Goal: Information Seeking & Learning: Check status

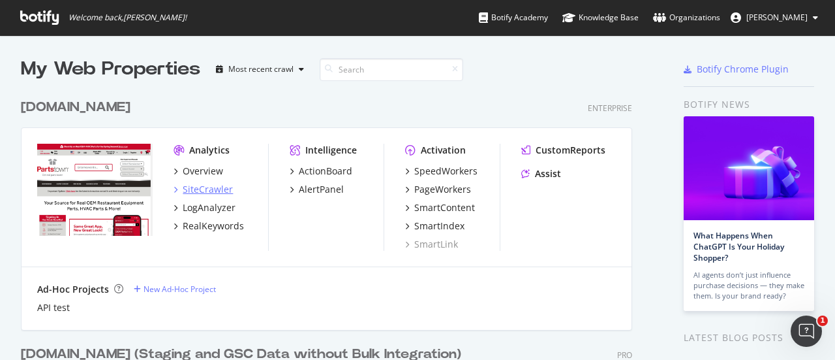
click at [208, 185] on div "SiteCrawler" at bounding box center [208, 189] width 50 height 13
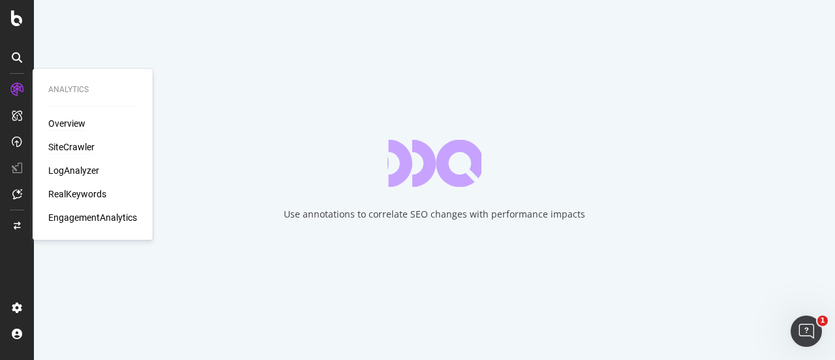
click at [77, 124] on div "Overview" at bounding box center [66, 123] width 37 height 13
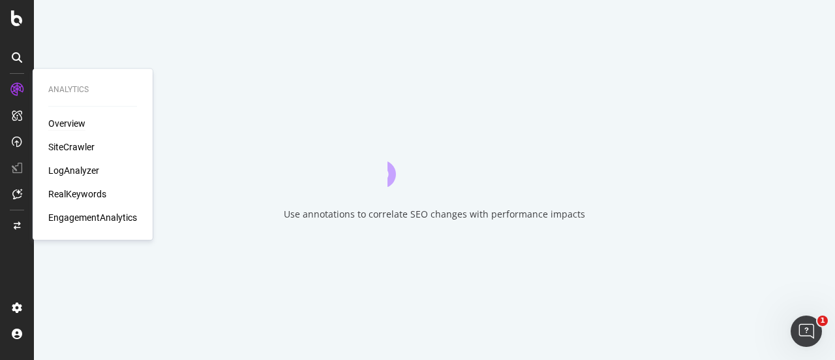
click at [74, 128] on div "Overview" at bounding box center [66, 123] width 37 height 13
click at [72, 190] on div "RealKeywords" at bounding box center [77, 193] width 58 height 13
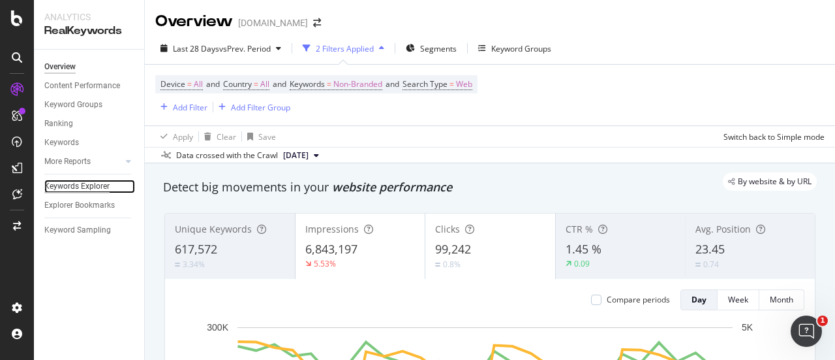
click at [83, 183] on div "Keywords Explorer" at bounding box center [76, 186] width 65 height 14
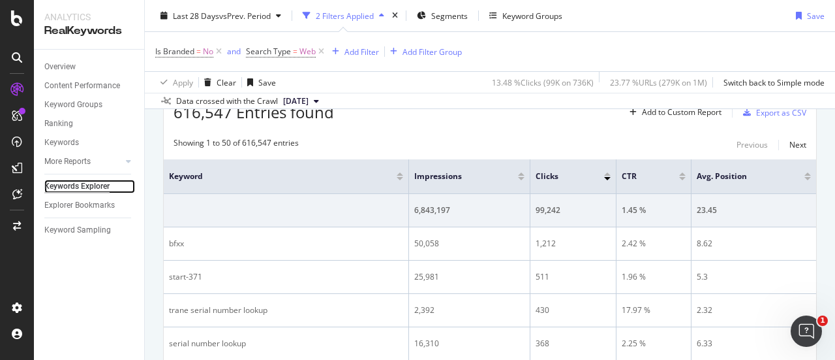
scroll to position [325, 0]
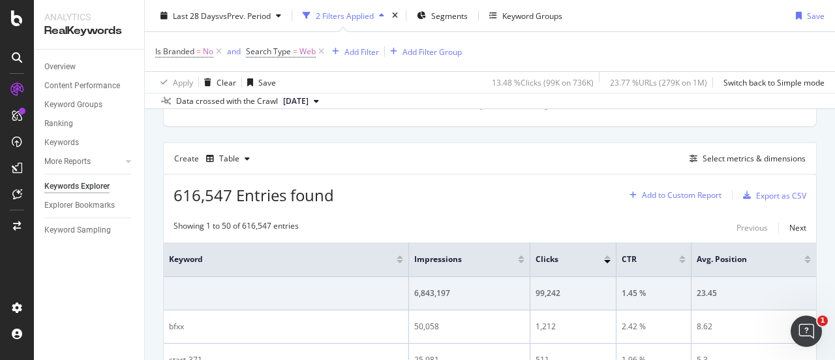
click at [670, 193] on div "Add to Custom Report" at bounding box center [682, 195] width 80 height 8
click at [582, 175] on div "616,547 Entries found Add to Custom Report Export as CSV" at bounding box center [490, 190] width 653 height 32
click at [744, 153] on div "Select metrics & dimensions" at bounding box center [754, 158] width 103 height 11
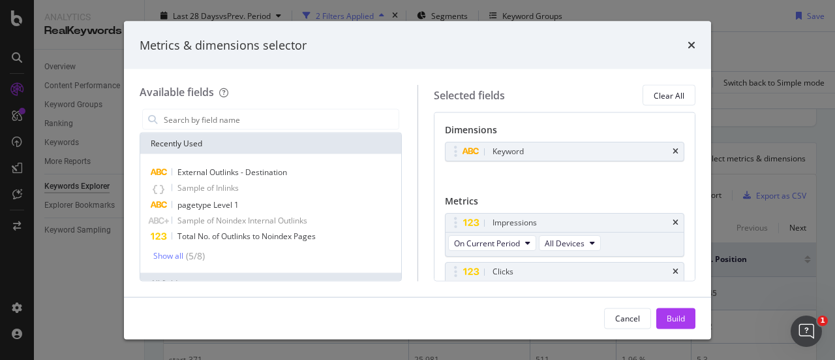
click at [328, 133] on div "Recently Used" at bounding box center [270, 143] width 261 height 21
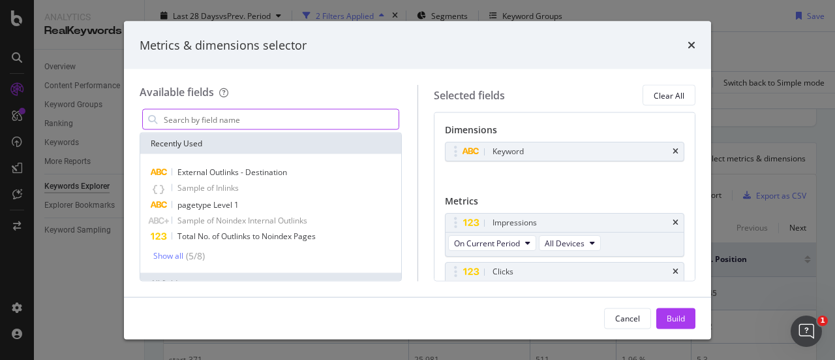
click at [326, 121] on input "Full Page" at bounding box center [281, 120] width 236 height 20
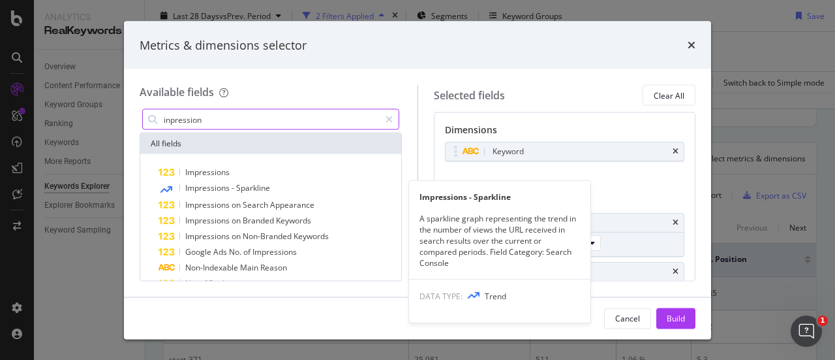
type input "inpression"
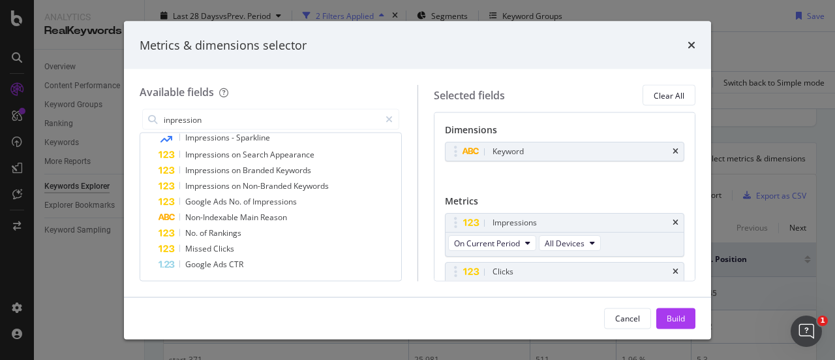
scroll to position [70, 0]
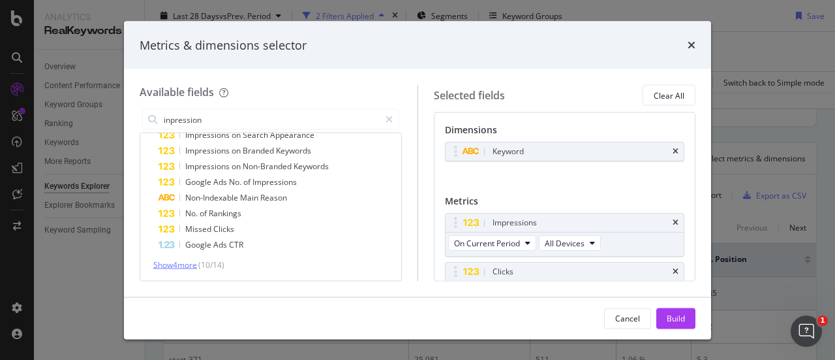
click at [178, 261] on span "Show 4 more" at bounding box center [175, 264] width 44 height 11
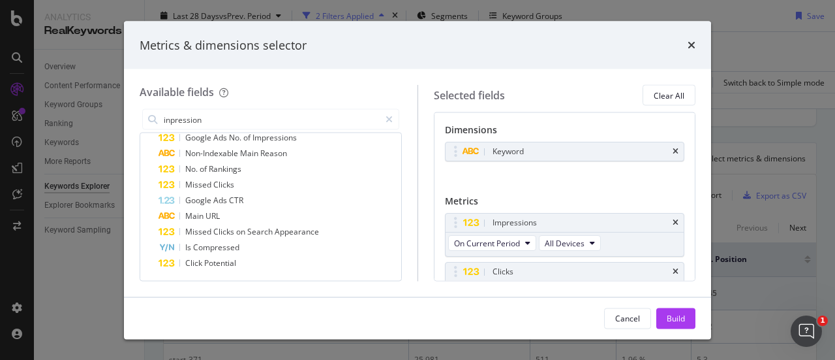
scroll to position [0, 0]
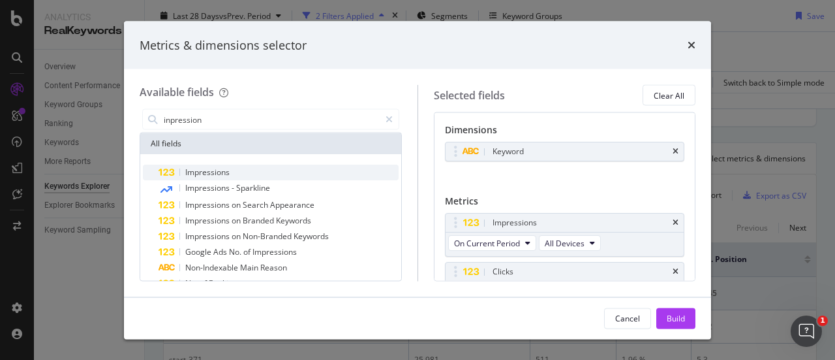
click at [219, 170] on span "Impressions" at bounding box center [207, 171] width 44 height 11
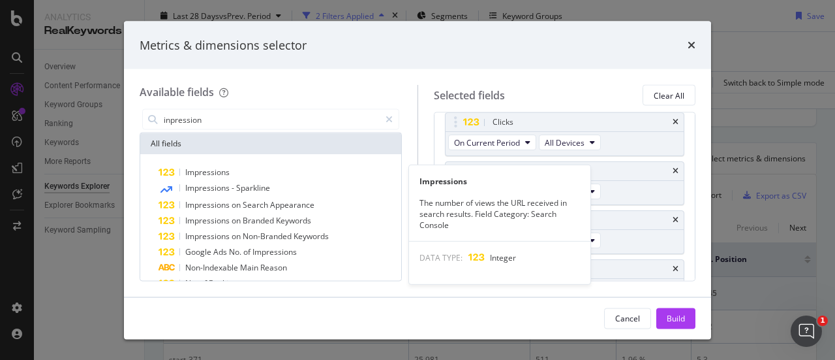
scroll to position [168, 0]
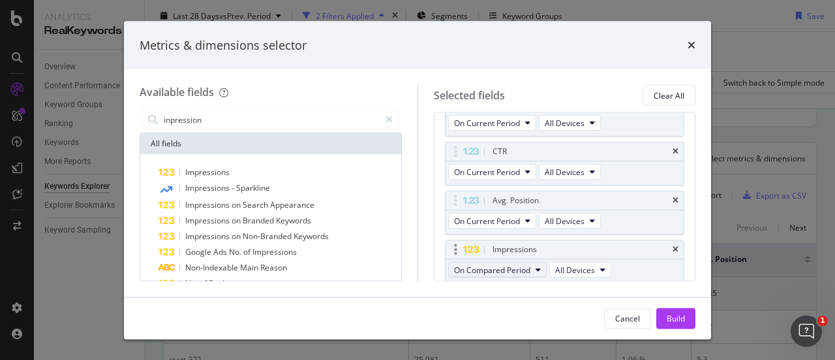
click at [539, 266] on icon "modal" at bounding box center [538, 270] width 5 height 8
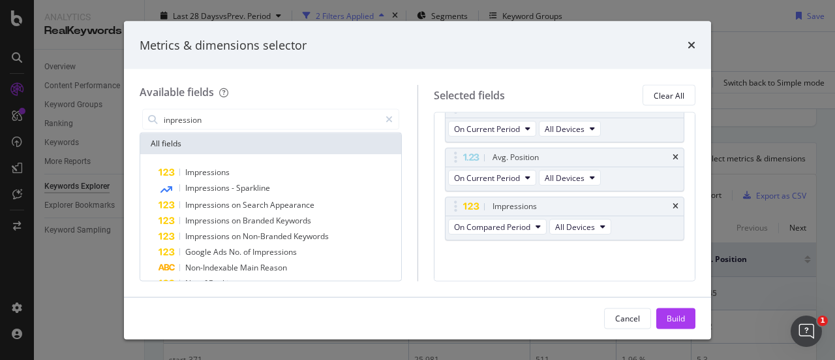
click at [614, 256] on div "Impressions On Current Period All Devices Clicks On Current Period All [DEMOGRA…" at bounding box center [565, 135] width 240 height 268
click at [632, 317] on div "Cancel" at bounding box center [627, 317] width 25 height 11
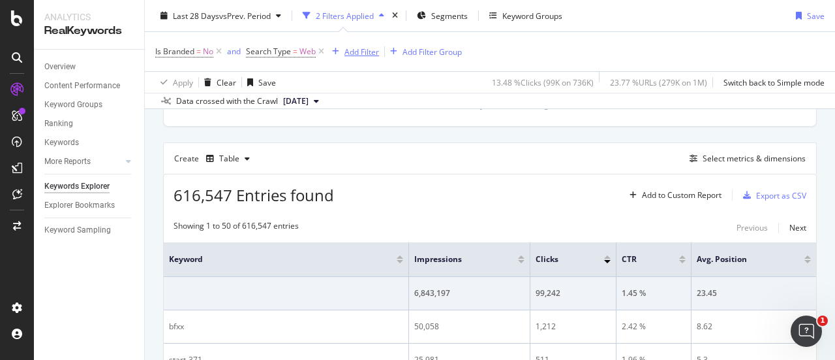
click at [364, 52] on div "Add Filter" at bounding box center [362, 51] width 35 height 11
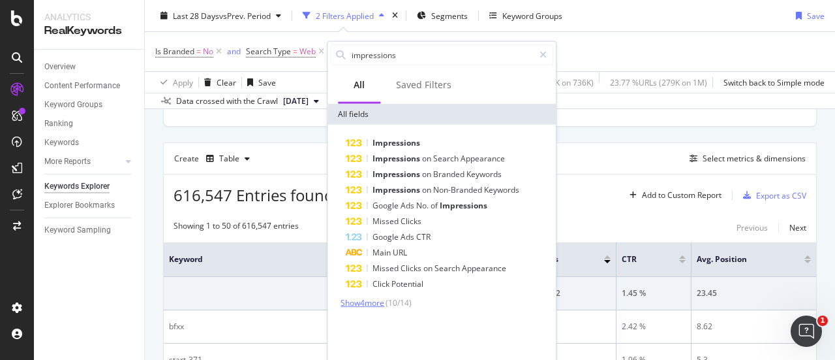
type input "impressions"
click at [380, 301] on span "Show 4 more" at bounding box center [363, 302] width 44 height 11
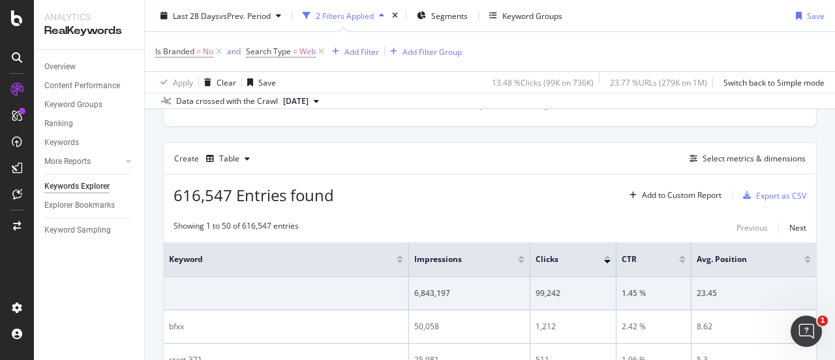
click at [646, 60] on div "Is Branded = No and Search Type = Web Add Filter Add Filter Group" at bounding box center [490, 51] width 670 height 39
click at [354, 48] on div "Add Filter" at bounding box center [362, 51] width 35 height 11
type textarea "impressions"
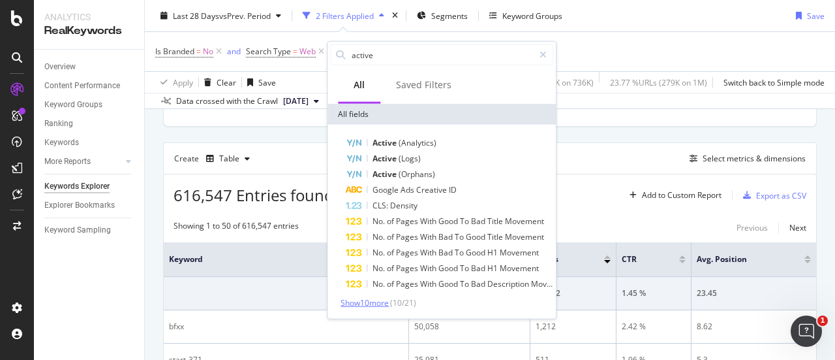
type input "active"
click at [363, 300] on span "Show 10 more" at bounding box center [365, 302] width 48 height 11
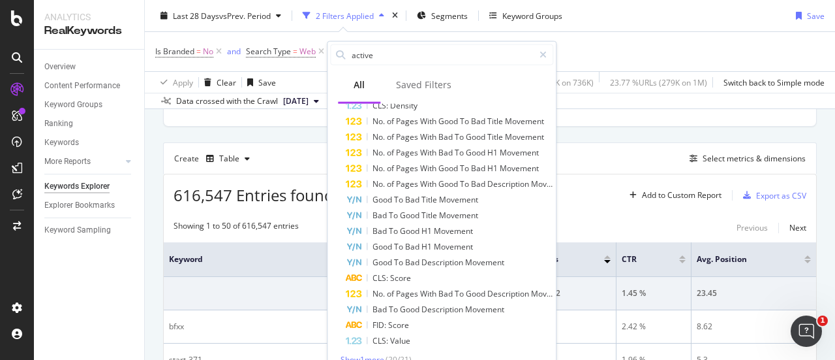
scroll to position [103, 0]
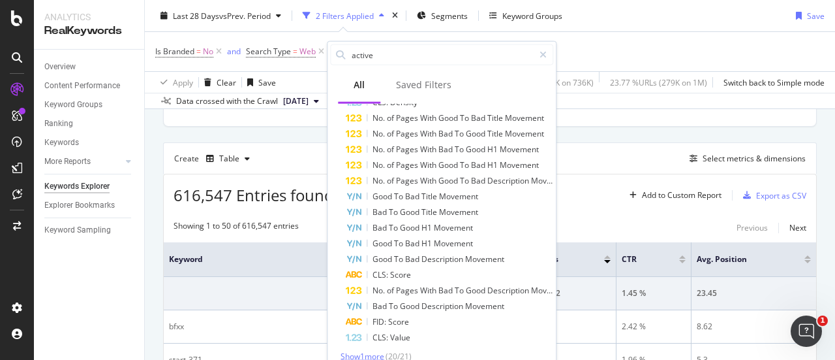
click at [371, 354] on span "Show 1 more" at bounding box center [363, 355] width 44 height 11
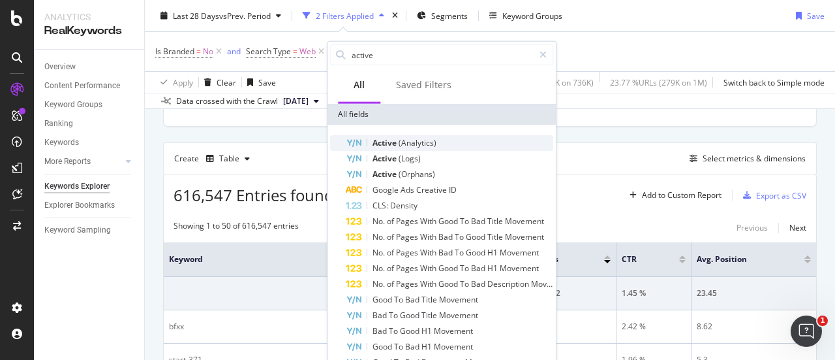
click at [419, 144] on span "(Analytics)" at bounding box center [418, 142] width 38 height 11
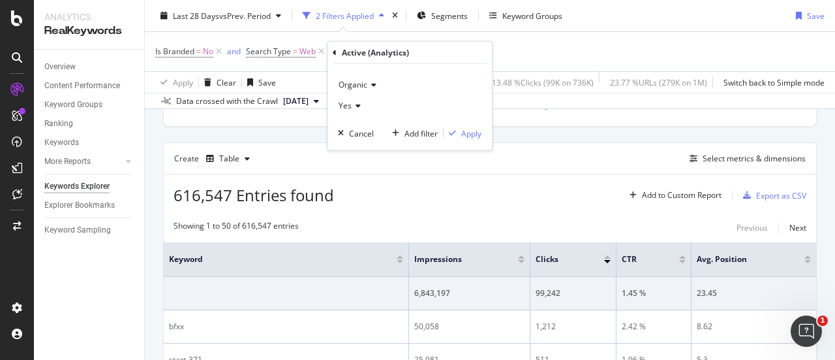
click at [377, 83] on div "Organic" at bounding box center [410, 84] width 144 height 21
click at [412, 75] on div "Organic" at bounding box center [410, 84] width 144 height 21
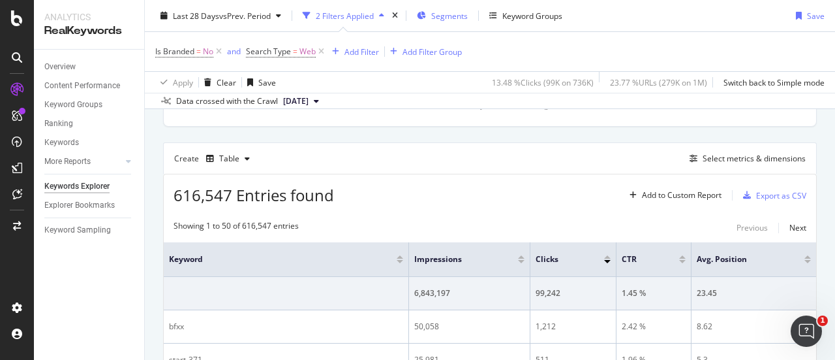
click at [440, 20] on div "Segments" at bounding box center [449, 15] width 37 height 11
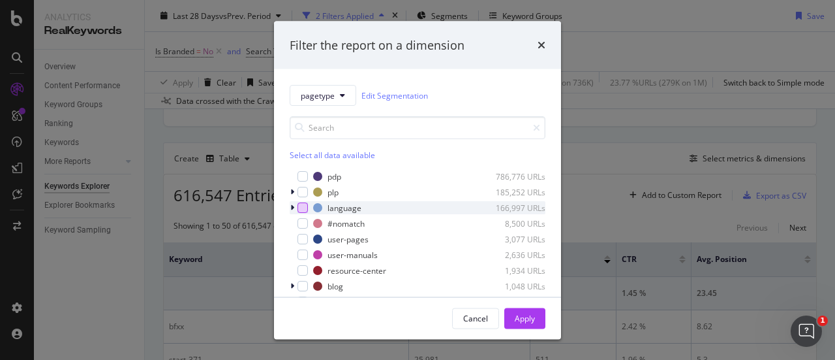
click at [298, 206] on div "modal" at bounding box center [303, 207] width 10 height 10
click at [348, 157] on div "Select all data available" at bounding box center [418, 154] width 256 height 11
click at [302, 209] on icon "modal" at bounding box center [303, 207] width 6 height 7
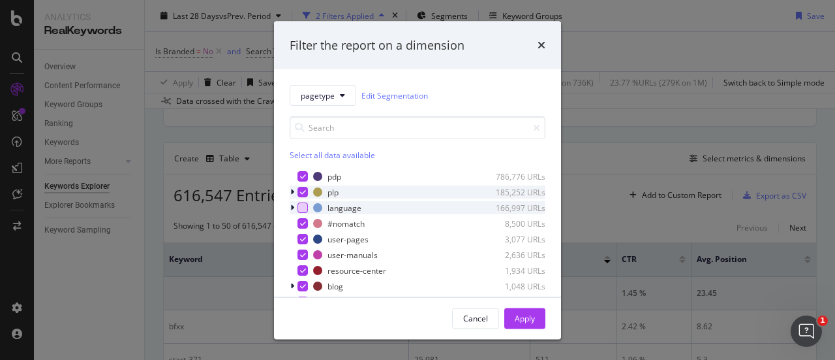
click at [291, 191] on icon "modal" at bounding box center [292, 192] width 4 height 8
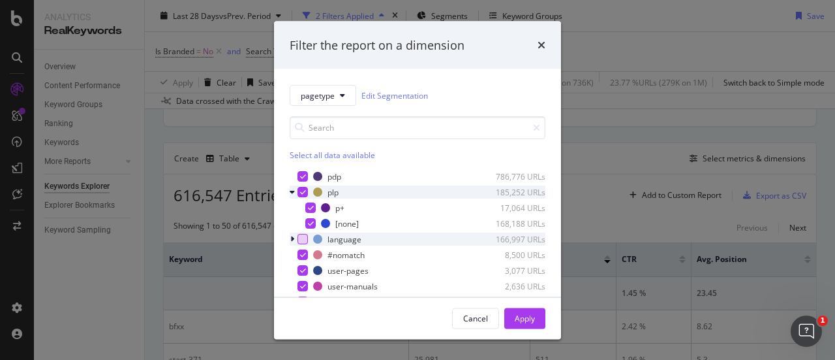
click at [295, 193] on div "modal" at bounding box center [294, 191] width 8 height 13
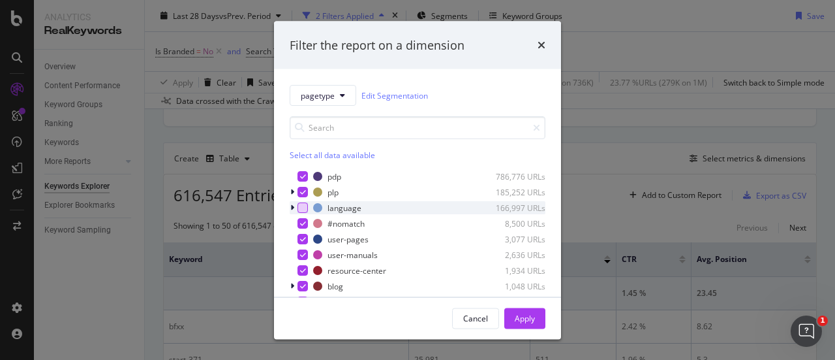
scroll to position [42, 0]
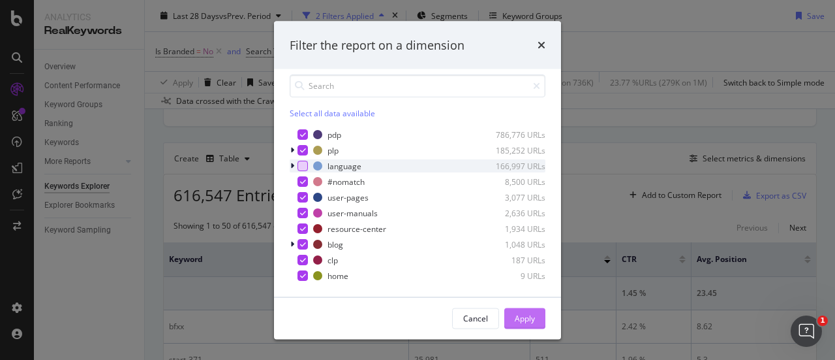
click at [527, 320] on div "Apply" at bounding box center [525, 317] width 20 height 11
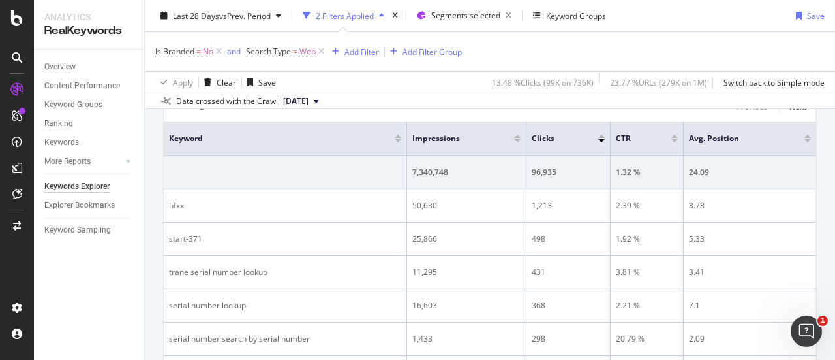
scroll to position [308, 0]
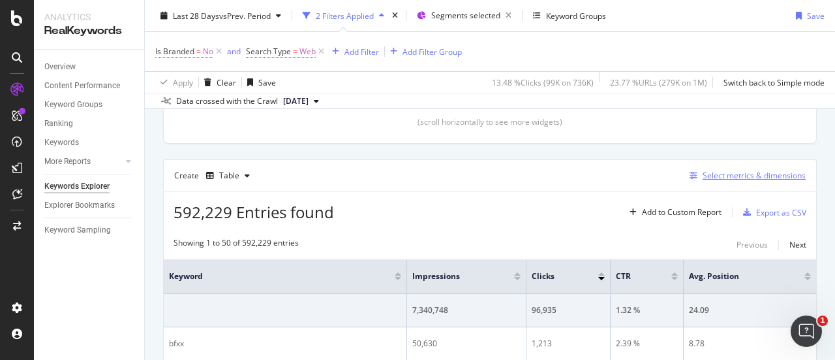
click at [738, 168] on div "Select metrics & dimensions" at bounding box center [745, 175] width 121 height 14
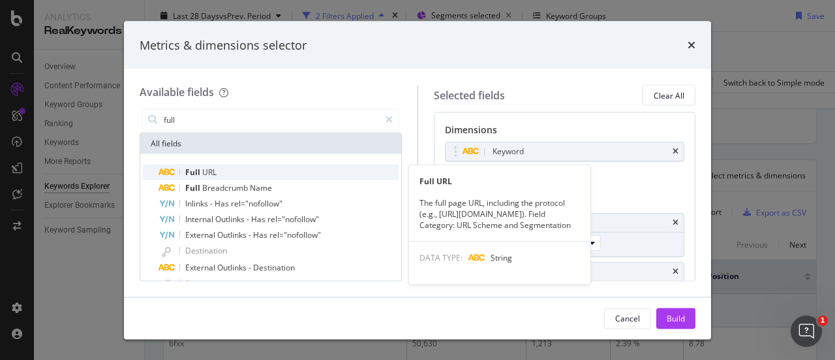
type input "full"
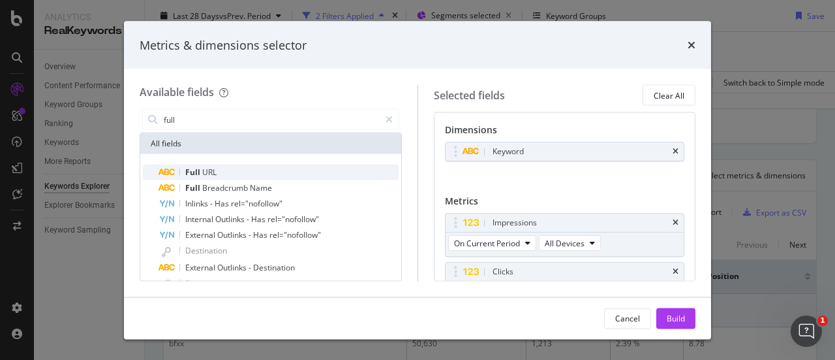
click at [198, 175] on span "Full" at bounding box center [193, 171] width 17 height 11
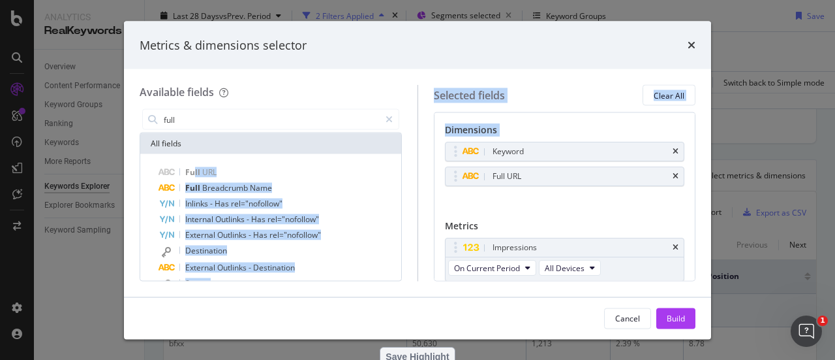
drag, startPoint x: 194, startPoint y: 172, endPoint x: 465, endPoint y: 185, distance: 270.5
click at [465, 185] on div "Available fields full All fields Full URL Full Breadcrumb Name Inlinks - Has re…" at bounding box center [418, 183] width 556 height 196
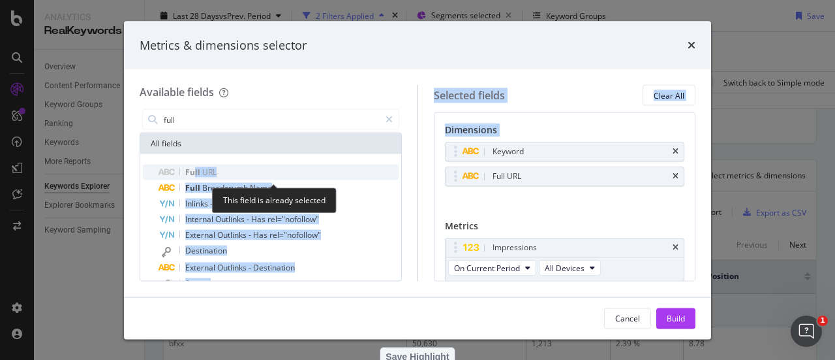
click at [200, 173] on span "Full" at bounding box center [193, 171] width 17 height 11
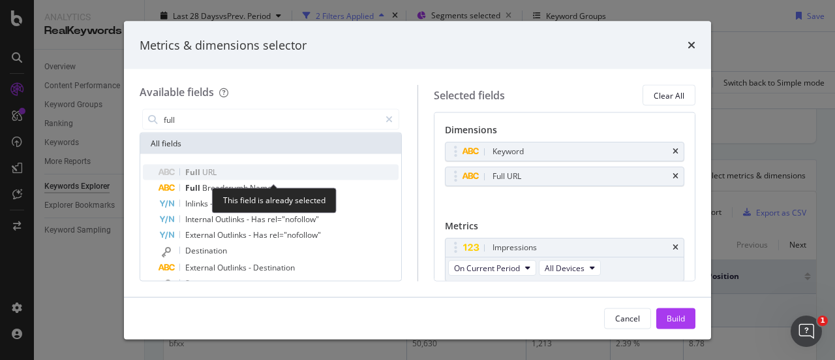
click at [202, 172] on span "URL" at bounding box center [209, 171] width 14 height 11
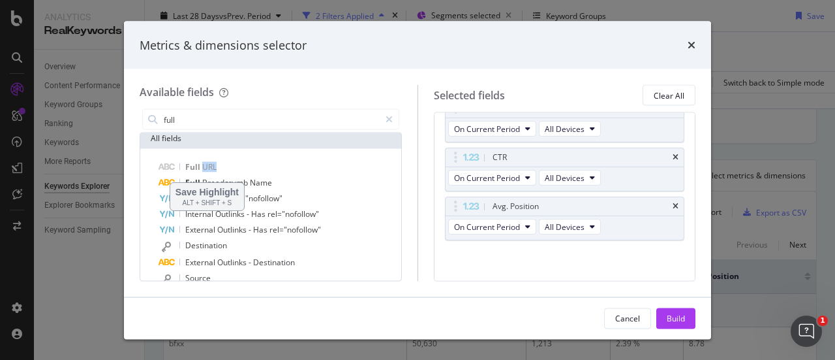
scroll to position [12, 0]
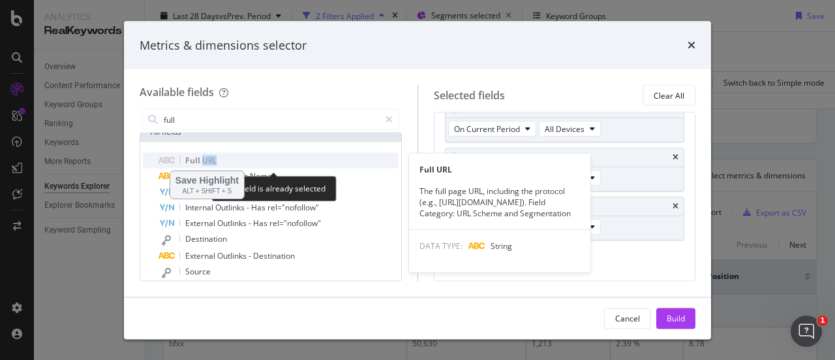
click at [213, 160] on span "URL" at bounding box center [209, 160] width 14 height 11
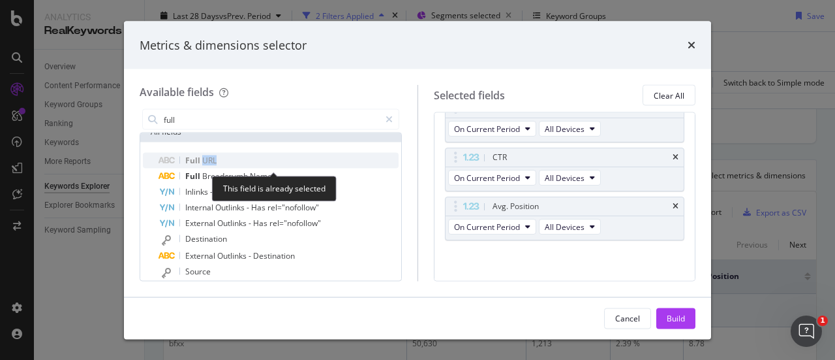
click at [213, 160] on span "URL" at bounding box center [209, 160] width 14 height 11
click at [202, 160] on span "URL" at bounding box center [209, 160] width 14 height 11
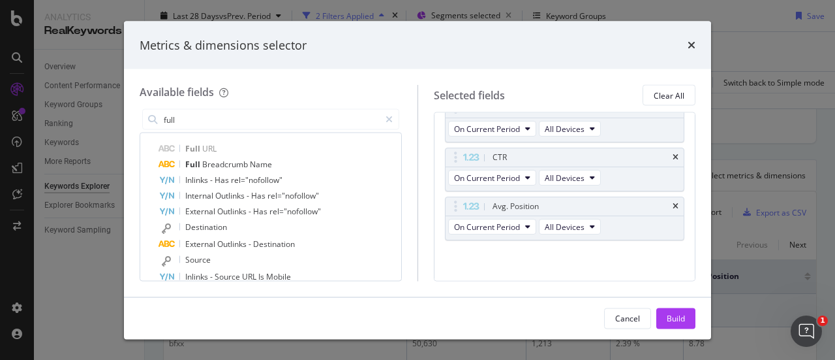
scroll to position [13, 0]
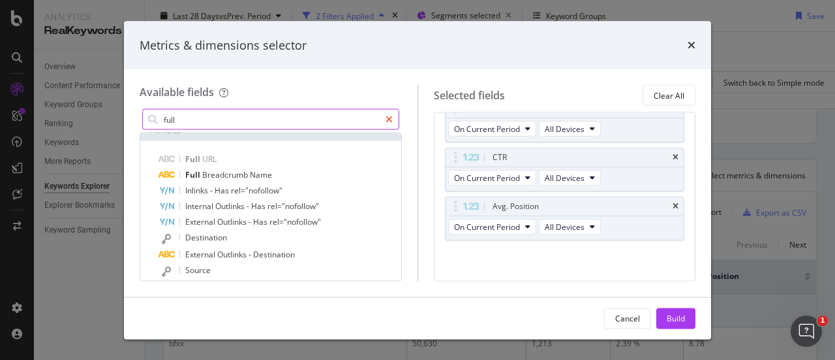
click at [393, 121] on div "modal" at bounding box center [389, 119] width 19 height 21
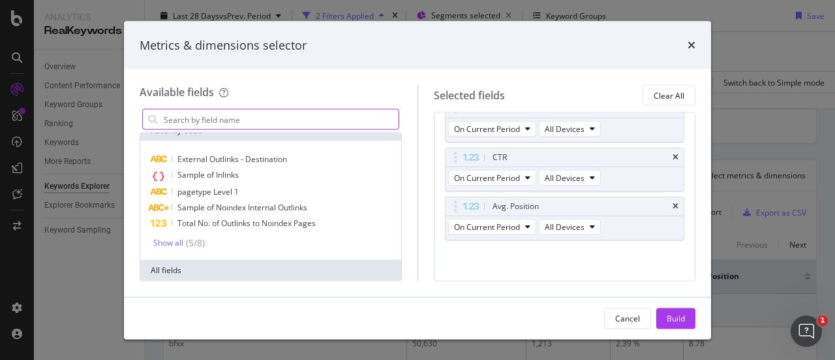
scroll to position [153, 0]
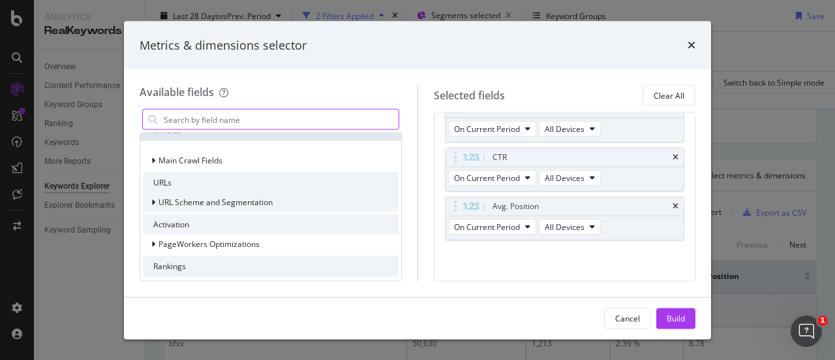
click at [211, 208] on div "URL Scheme and Segmentation" at bounding box center [271, 202] width 256 height 18
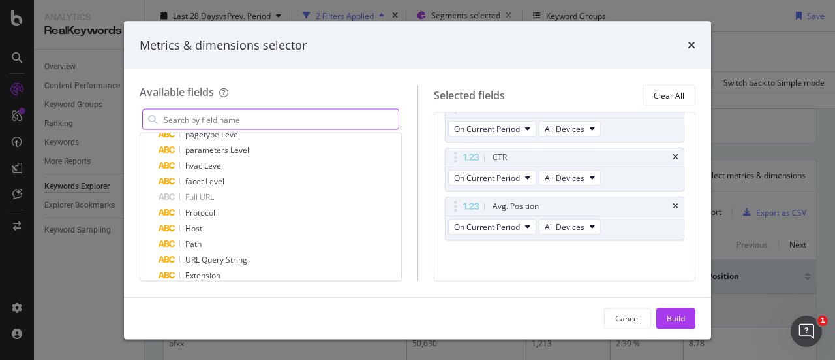
scroll to position [285, 0]
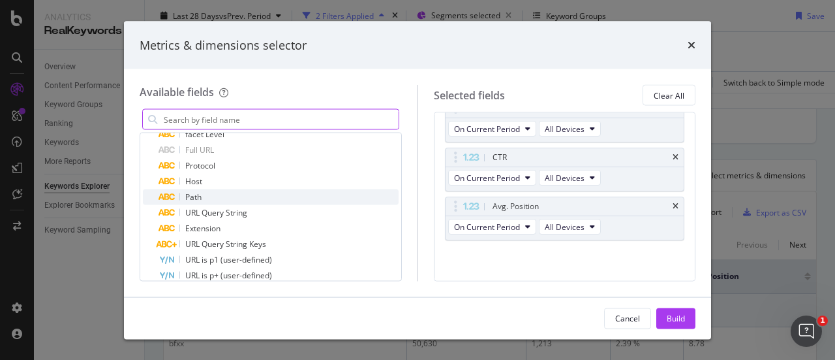
click at [216, 197] on div "Path" at bounding box center [279, 197] width 240 height 16
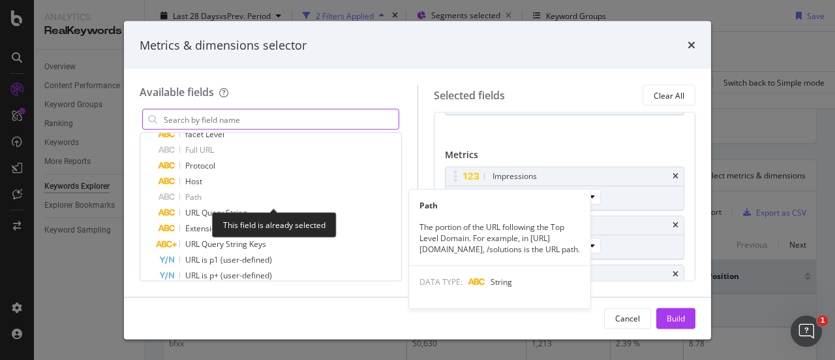
scroll to position [77, 0]
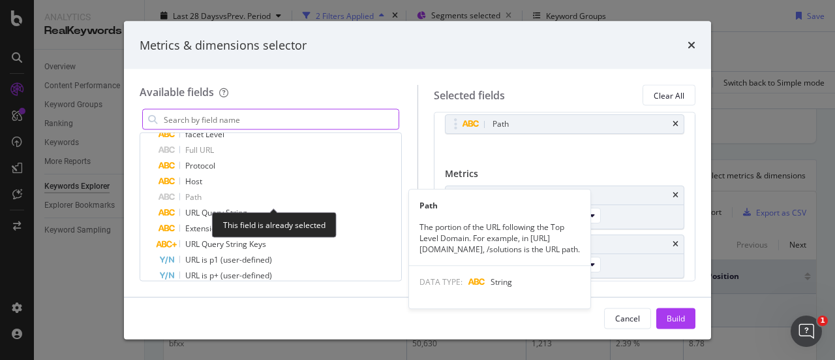
click at [216, 197] on div "Path" at bounding box center [279, 197] width 240 height 16
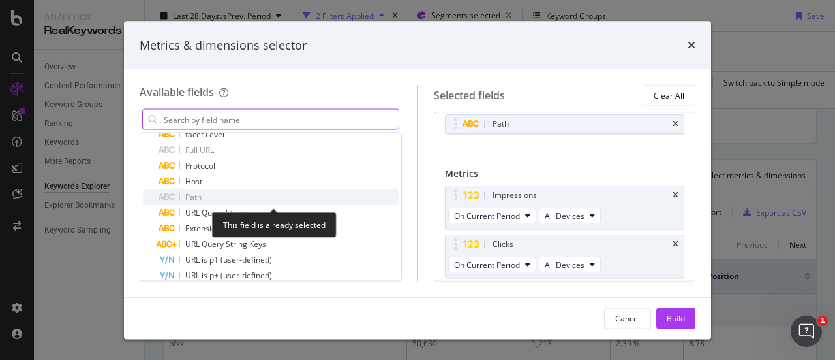
click at [216, 197] on div "Path" at bounding box center [279, 197] width 240 height 16
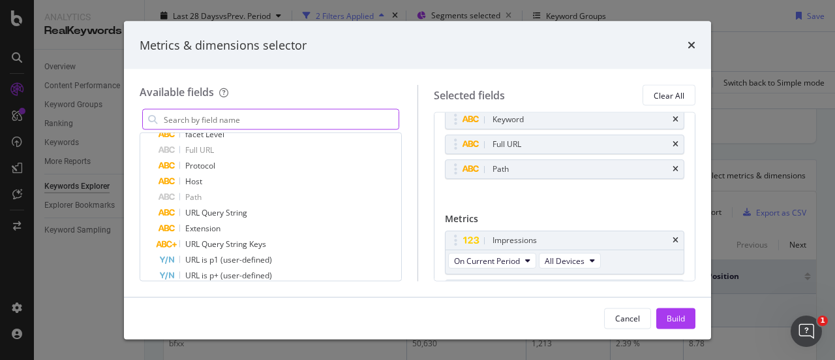
scroll to position [0, 0]
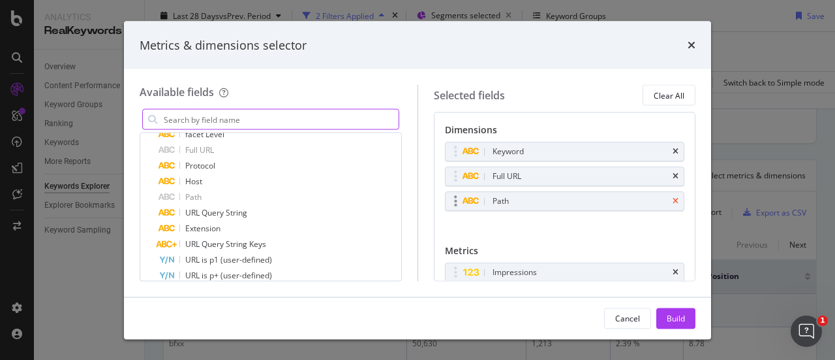
click at [673, 197] on icon "times" at bounding box center [676, 201] width 6 height 8
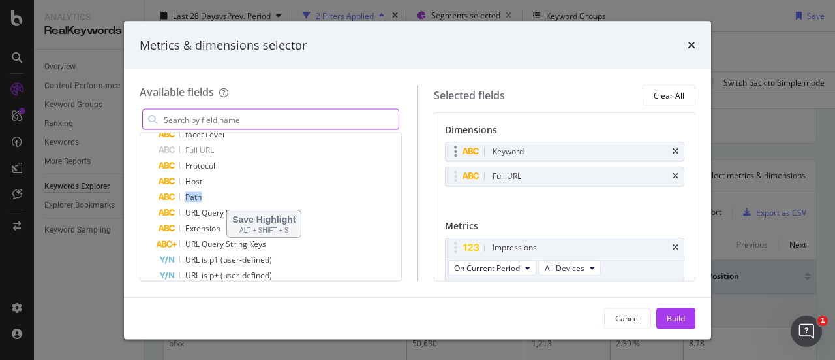
click at [669, 152] on div "Keyword" at bounding box center [565, 151] width 239 height 18
click at [673, 150] on icon "times" at bounding box center [676, 151] width 6 height 8
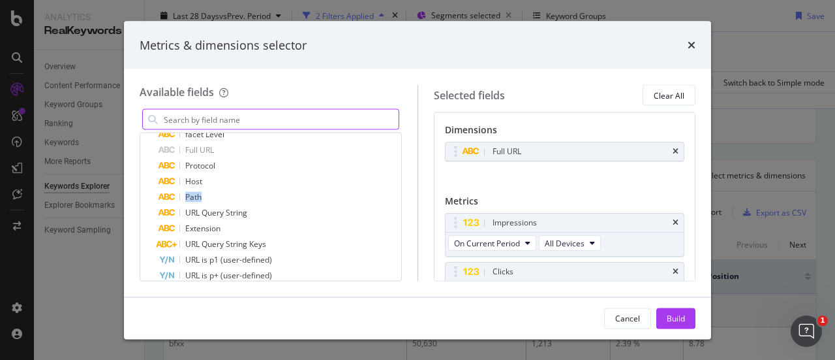
click at [673, 150] on icon "times" at bounding box center [676, 151] width 6 height 8
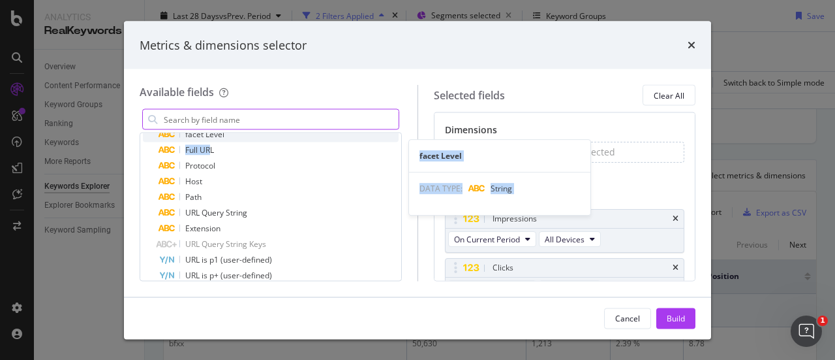
scroll to position [271, 0]
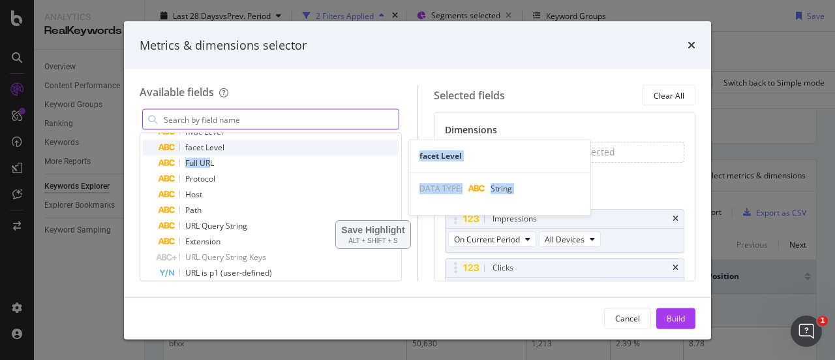
drag, startPoint x: 209, startPoint y: 145, endPoint x: 261, endPoint y: 153, distance: 52.3
click at [261, 153] on div "pagetype Level parameters Level hvac Level facet Level facet Level DATA TYPE: S…" at bounding box center [271, 244] width 256 height 303
click at [261, 153] on div "facet Level" at bounding box center [279, 148] width 240 height 16
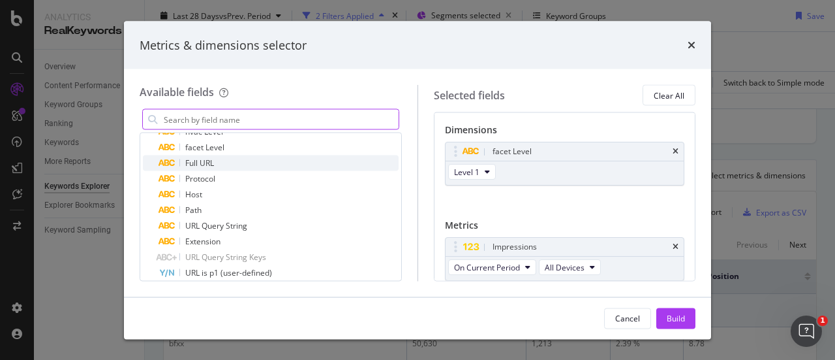
click at [194, 161] on span "Full URL" at bounding box center [199, 162] width 29 height 11
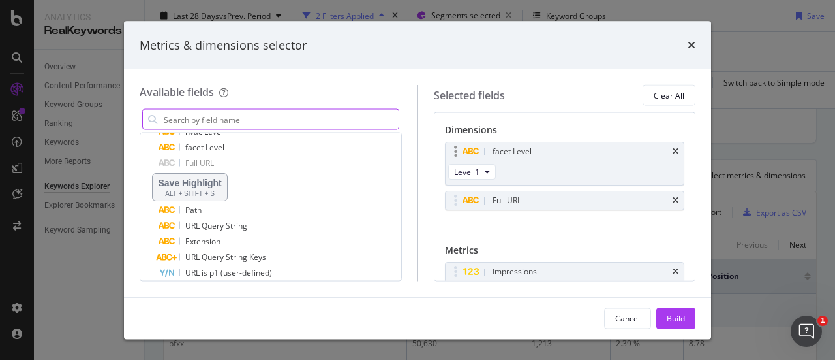
click at [670, 149] on div "facet Level" at bounding box center [565, 151] width 239 height 18
click at [673, 151] on icon "times" at bounding box center [676, 151] width 6 height 8
click at [673, 196] on icon "times" at bounding box center [676, 200] width 6 height 8
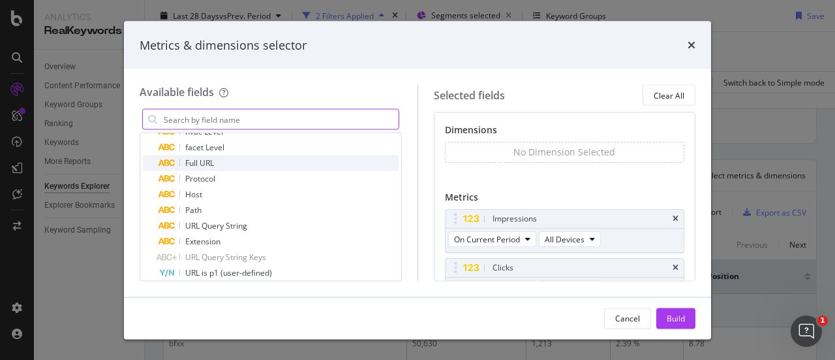
click at [221, 161] on div "Full URL" at bounding box center [279, 163] width 240 height 16
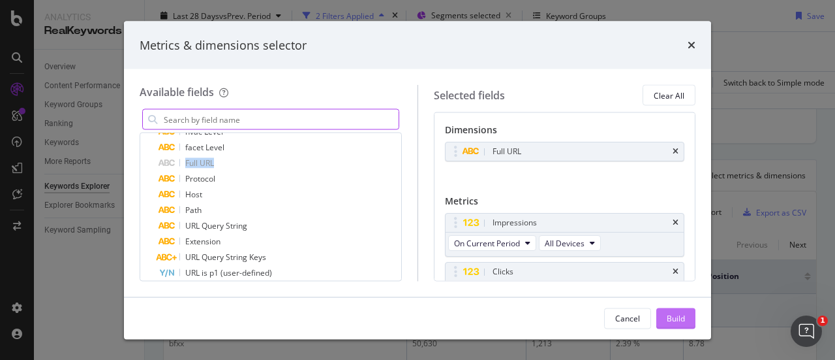
click at [673, 319] on div "Build" at bounding box center [676, 317] width 18 height 11
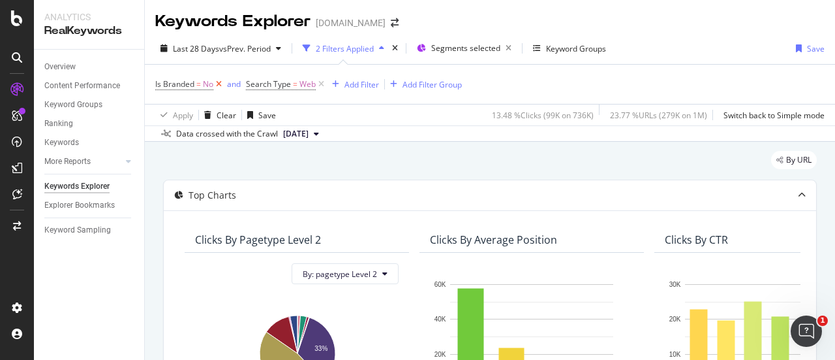
click at [215, 83] on icon at bounding box center [218, 84] width 11 height 13
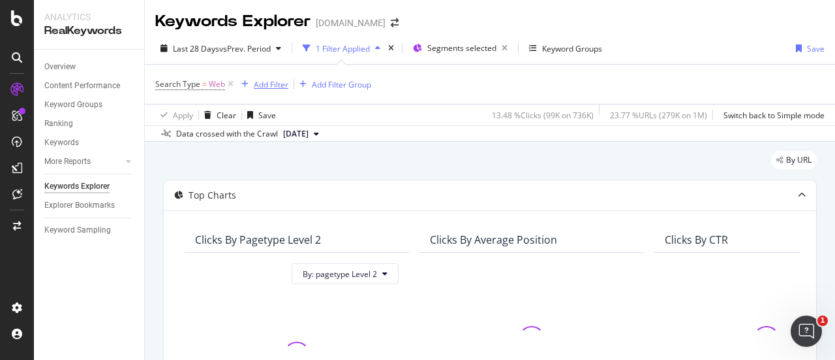
click at [278, 81] on div "Add Filter" at bounding box center [271, 84] width 35 height 11
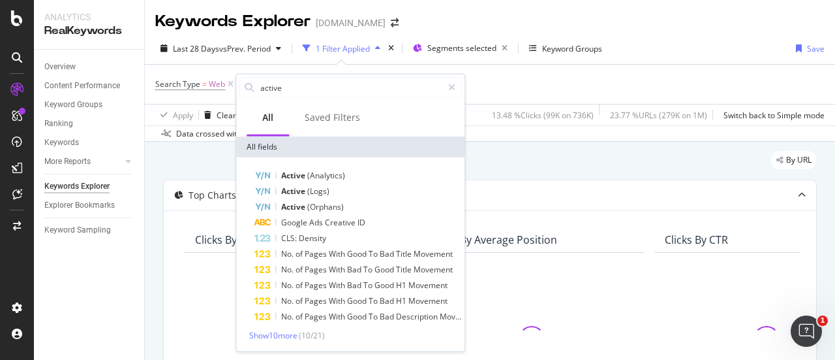
click at [307, 168] on div "Active (Analytics)" at bounding box center [359, 176] width 208 height 16
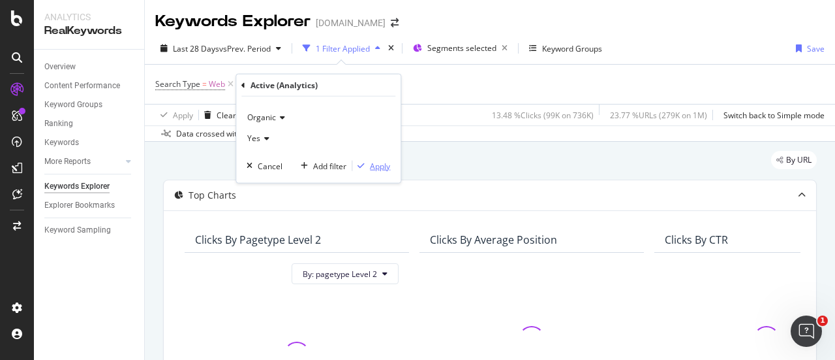
click at [386, 165] on div "Apply" at bounding box center [380, 165] width 20 height 11
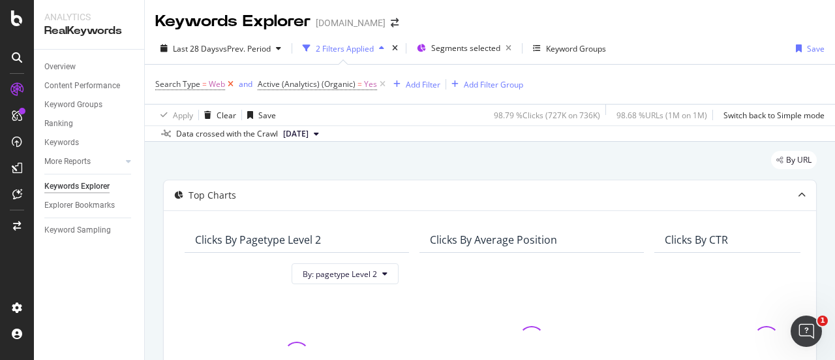
click at [228, 87] on icon at bounding box center [230, 84] width 11 height 13
click at [375, 88] on div "Add Filter Group" at bounding box center [391, 84] width 59 height 11
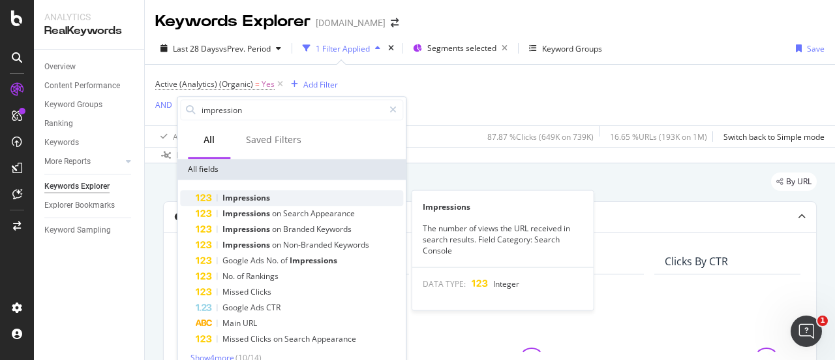
type input "impression"
click at [260, 198] on span "Impressions" at bounding box center [247, 197] width 48 height 11
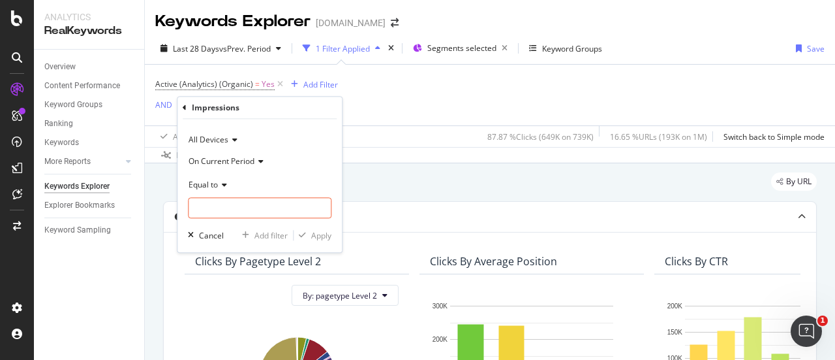
click at [225, 183] on icon at bounding box center [222, 185] width 9 height 8
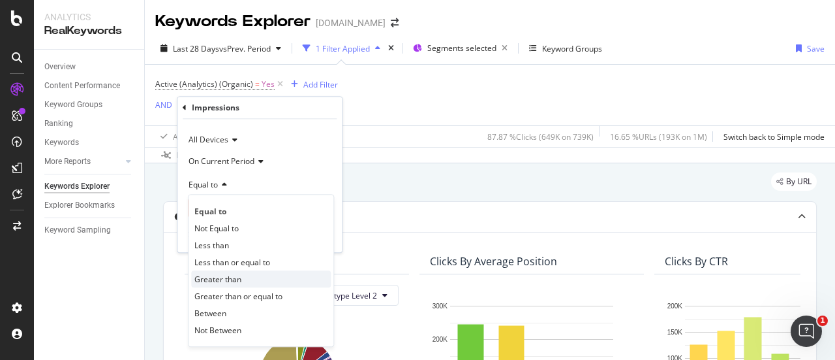
click at [216, 272] on div "Greater than" at bounding box center [261, 278] width 140 height 17
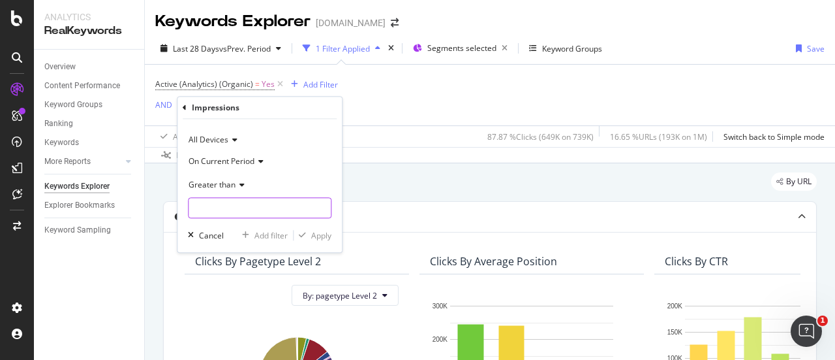
click at [235, 198] on input "number" at bounding box center [260, 207] width 144 height 21
type input "0"
click at [317, 232] on div "Apply" at bounding box center [321, 235] width 20 height 11
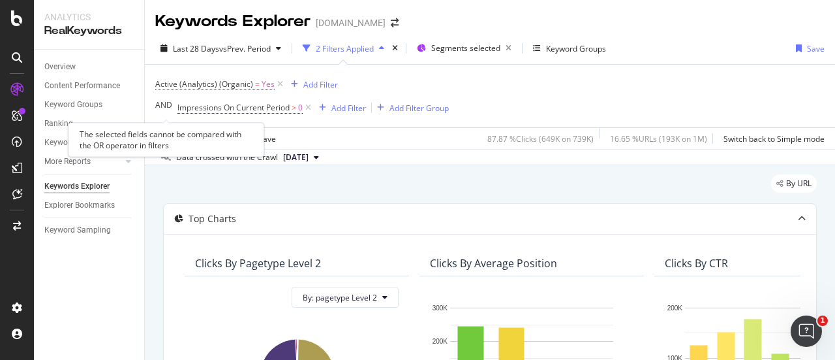
click at [174, 109] on span "AND" at bounding box center [166, 108] width 22 height 18
click at [392, 106] on div "Add Filter Group" at bounding box center [419, 107] width 59 height 11
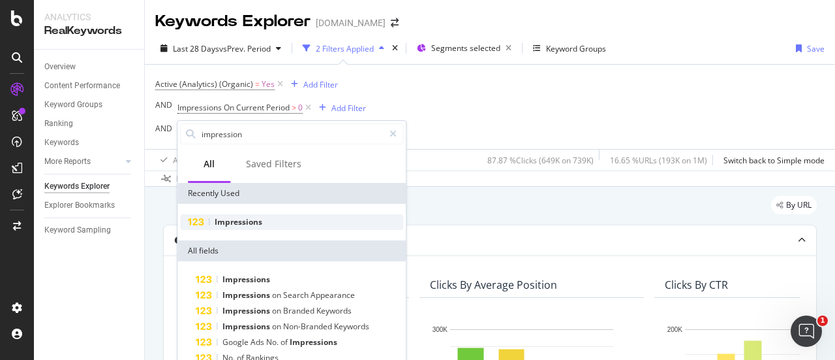
click at [252, 219] on span "Impressions" at bounding box center [239, 221] width 48 height 11
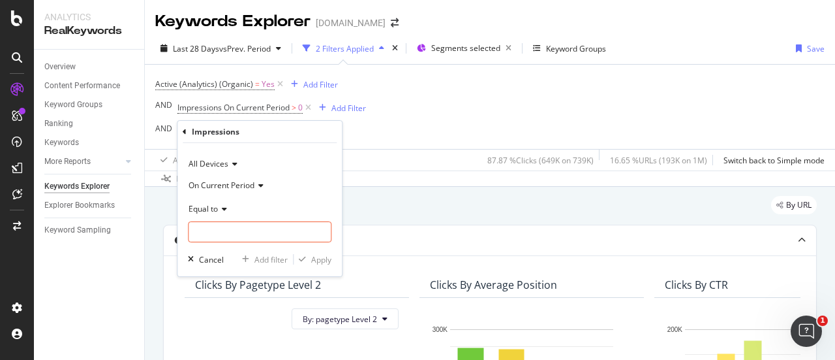
click at [225, 205] on icon at bounding box center [222, 209] width 9 height 8
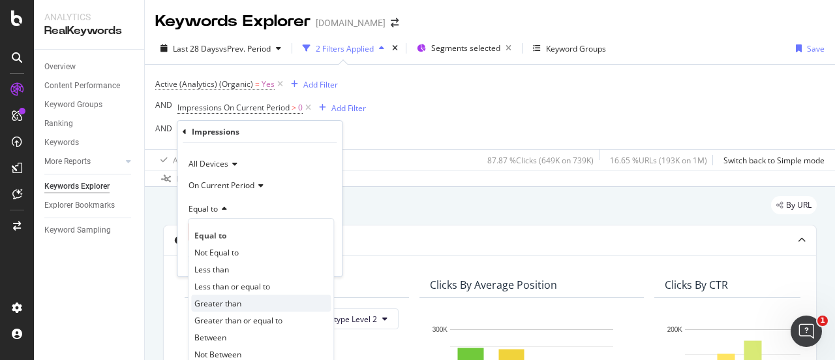
click at [226, 302] on span "Greater than" at bounding box center [217, 303] width 47 height 11
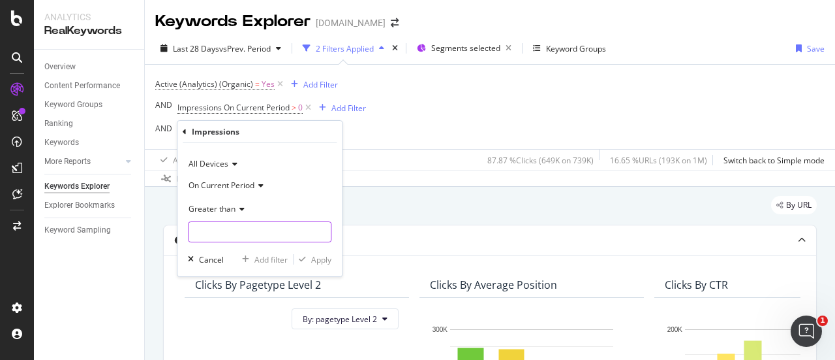
click at [228, 235] on input "number" at bounding box center [260, 231] width 144 height 21
type input "0"
click at [326, 258] on div "Apply" at bounding box center [321, 259] width 20 height 11
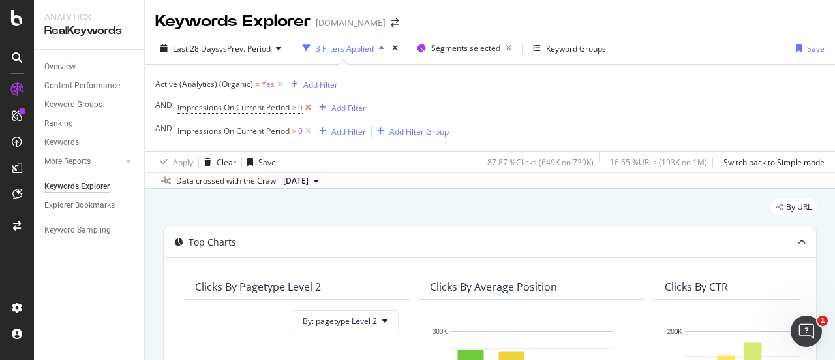
click at [308, 111] on icon at bounding box center [308, 107] width 11 height 13
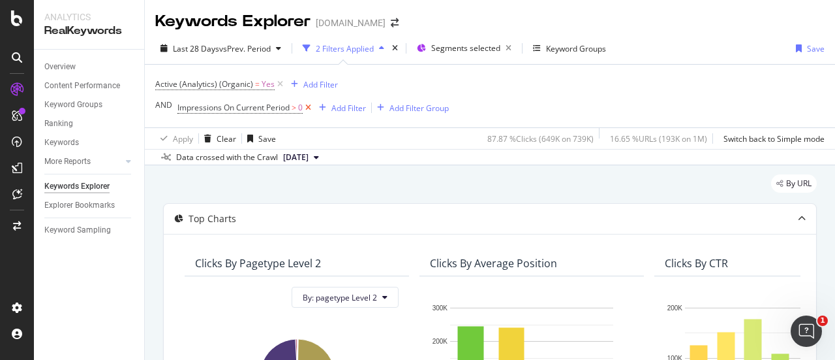
click at [307, 105] on icon at bounding box center [308, 107] width 11 height 13
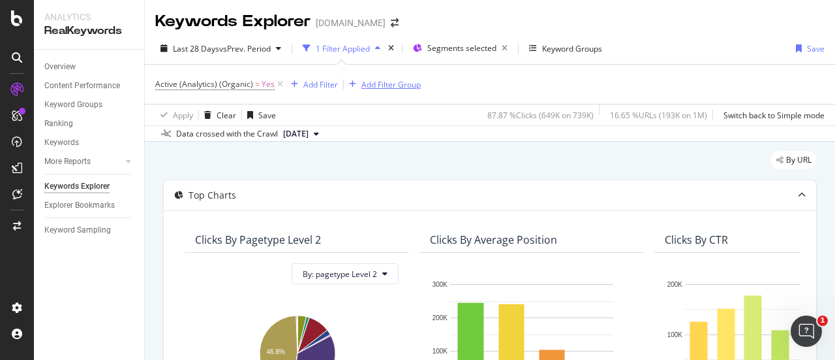
click at [410, 80] on div "Add Filter Group" at bounding box center [391, 84] width 59 height 11
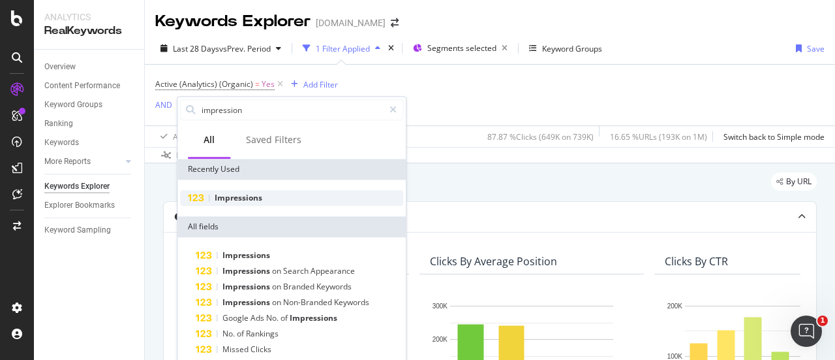
click at [238, 200] on span "Impressions" at bounding box center [239, 197] width 48 height 11
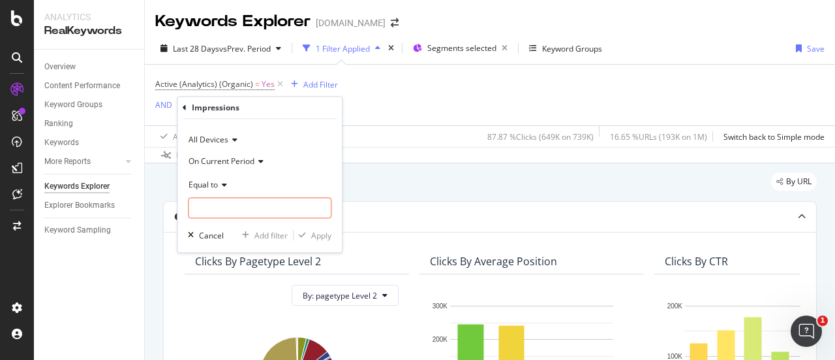
click at [224, 185] on icon at bounding box center [222, 185] width 9 height 8
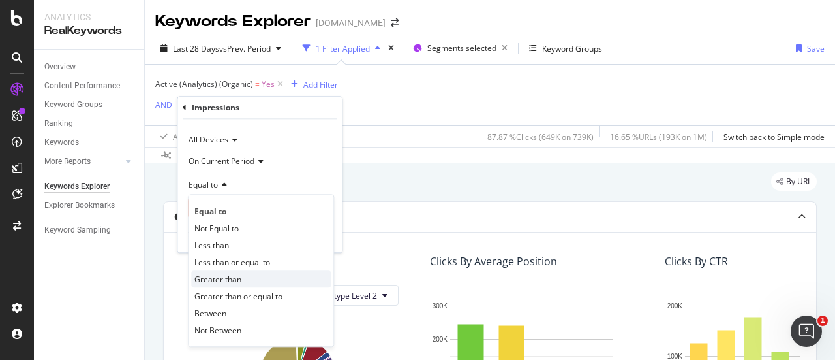
click at [219, 279] on span "Greater than" at bounding box center [217, 278] width 47 height 11
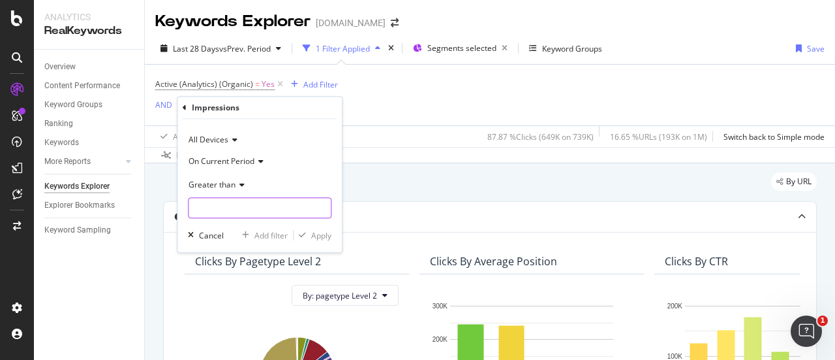
click at [230, 208] on input "number" at bounding box center [260, 207] width 144 height 21
type input "0"
click at [321, 237] on div "Apply" at bounding box center [321, 235] width 20 height 11
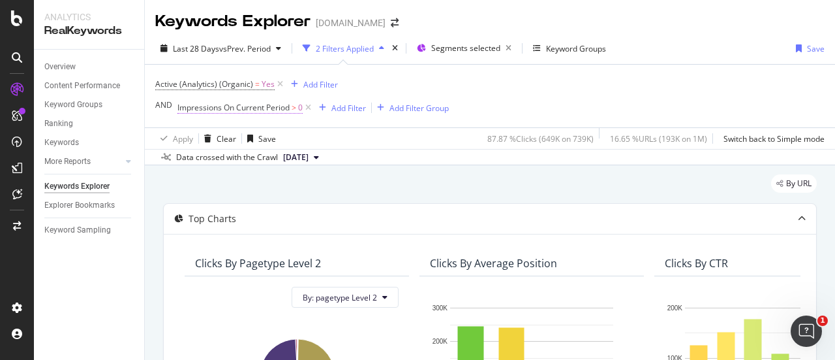
click at [247, 107] on span "Impressions On Current Period" at bounding box center [234, 107] width 112 height 11
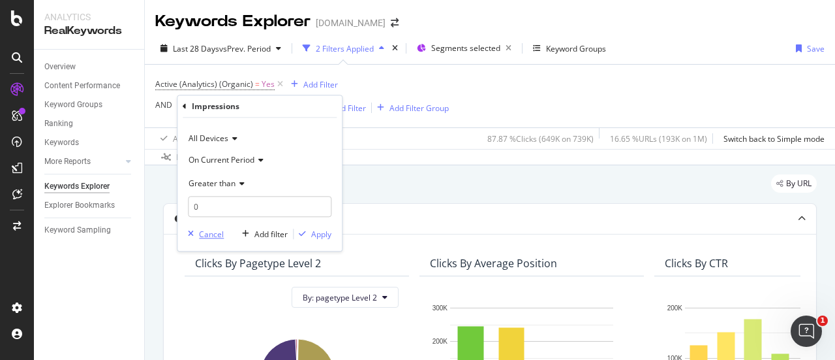
click at [208, 238] on div "Cancel" at bounding box center [211, 233] width 25 height 11
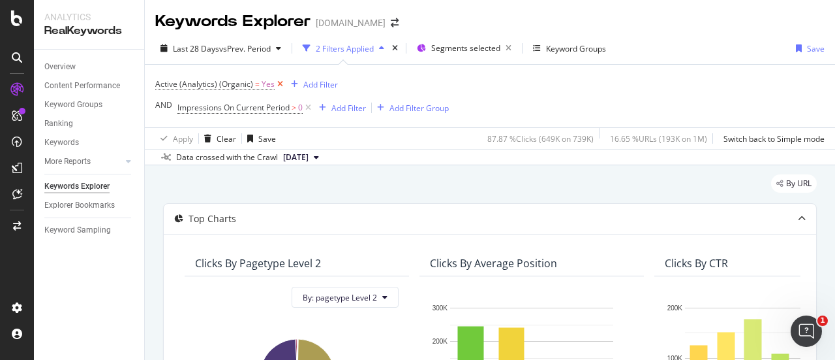
click at [277, 85] on icon at bounding box center [280, 84] width 11 height 13
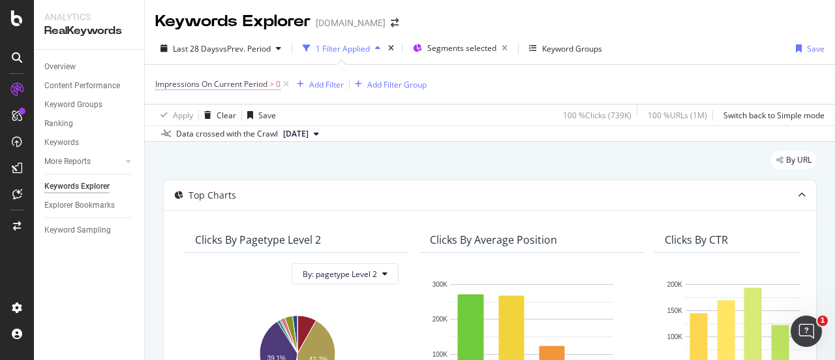
click at [247, 84] on span "Impressions On Current Period" at bounding box center [211, 83] width 112 height 11
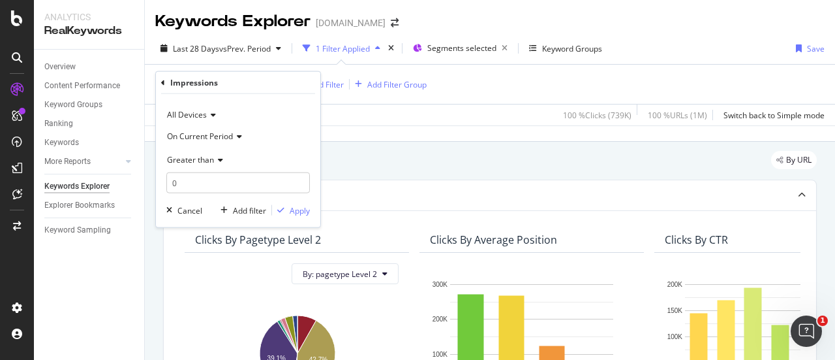
click at [213, 160] on span "Greater than" at bounding box center [190, 158] width 47 height 11
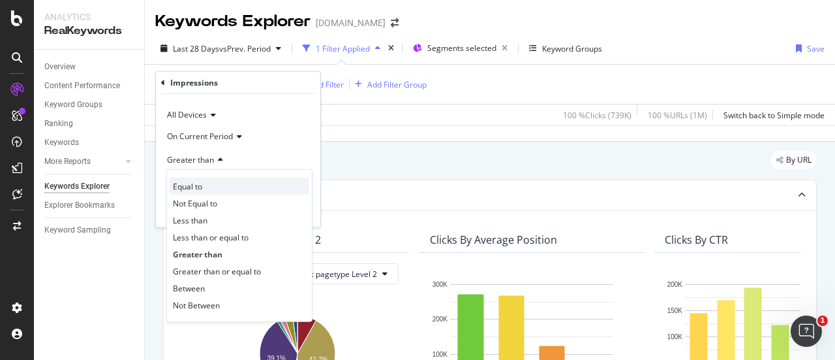
click at [202, 191] on div "Equal to" at bounding box center [240, 186] width 140 height 17
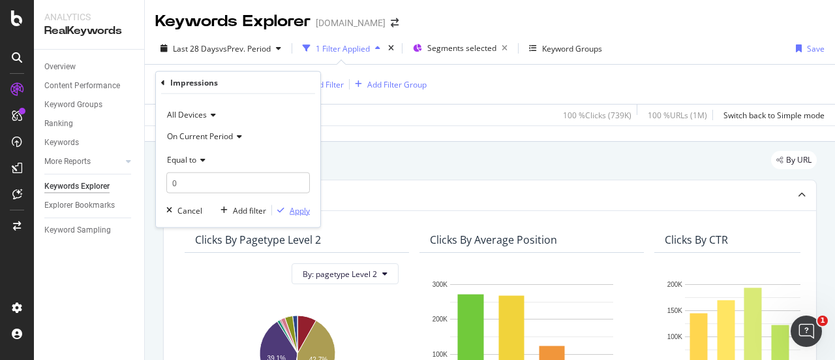
click at [298, 208] on div "Apply" at bounding box center [300, 209] width 20 height 11
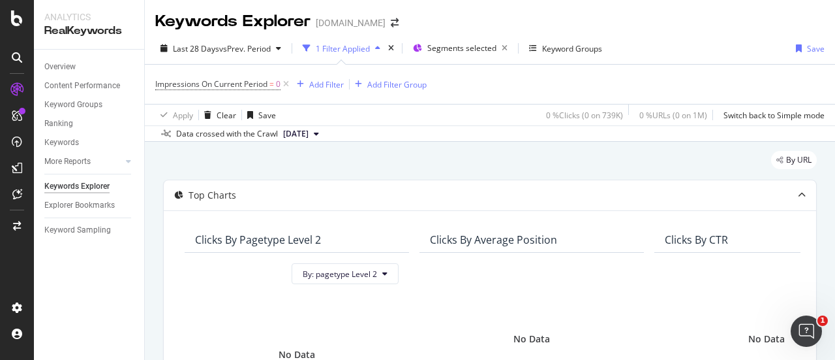
click at [639, 77] on div "Impressions On Current Period = 0 Add Filter Add Filter Group" at bounding box center [490, 84] width 670 height 39
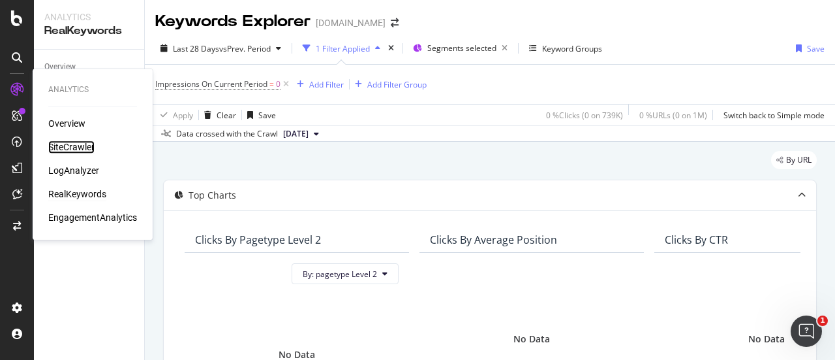
click at [78, 152] on div "SiteCrawler" at bounding box center [71, 146] width 46 height 13
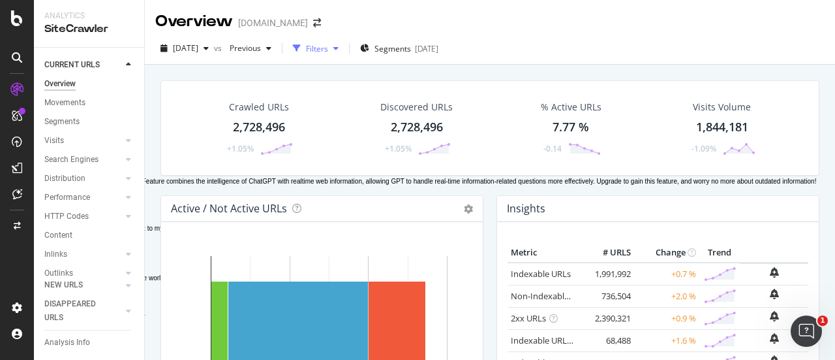
click at [328, 52] on div "Filters" at bounding box center [317, 48] width 22 height 11
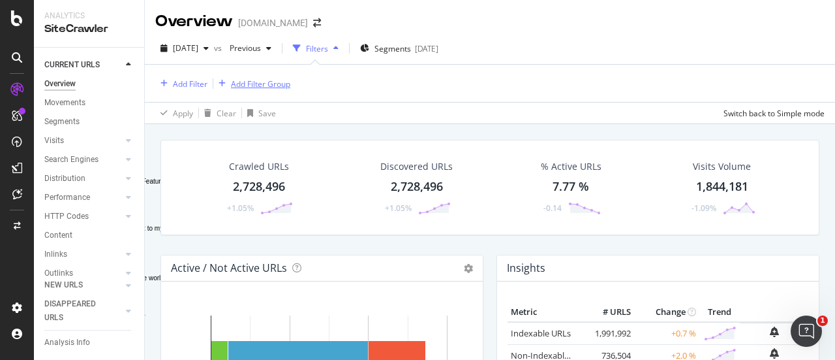
click at [256, 85] on div "Add Filter Group" at bounding box center [260, 83] width 59 height 11
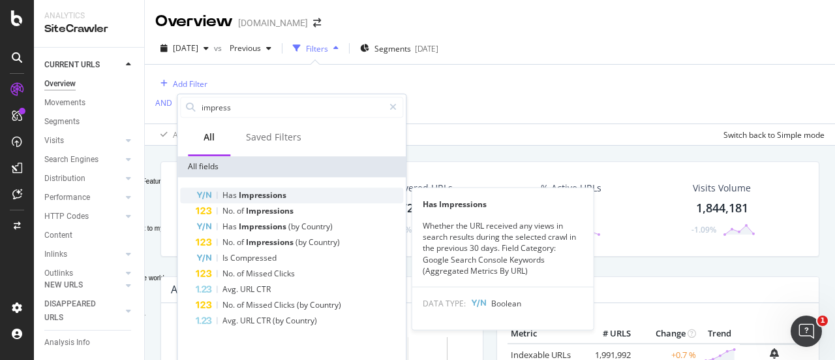
type input "impress"
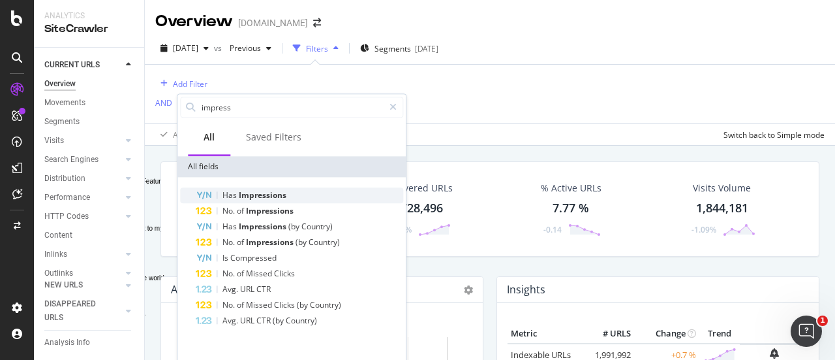
click at [266, 194] on span "Impressions" at bounding box center [263, 194] width 48 height 11
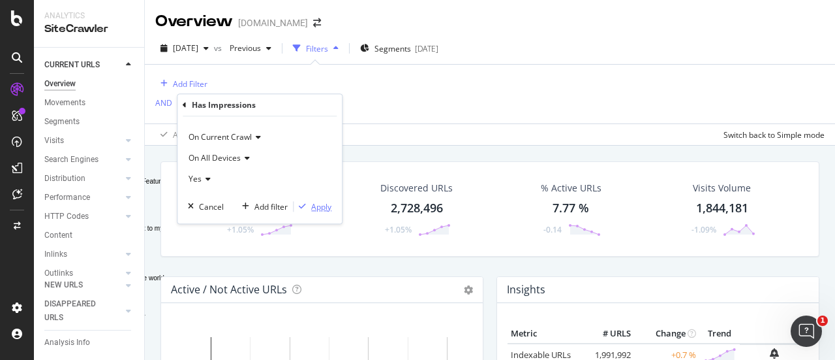
click at [324, 206] on div "Apply" at bounding box center [321, 206] width 20 height 11
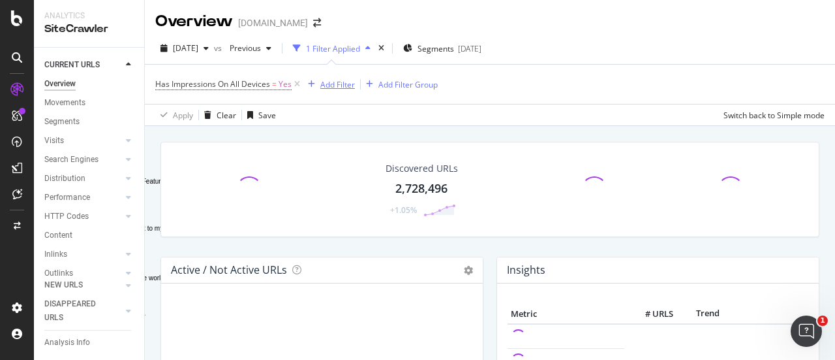
click at [347, 78] on div "Add Filter" at bounding box center [329, 84] width 52 height 14
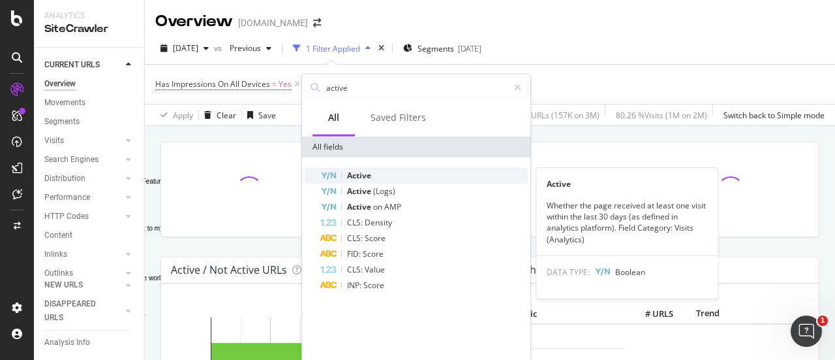
type input "active"
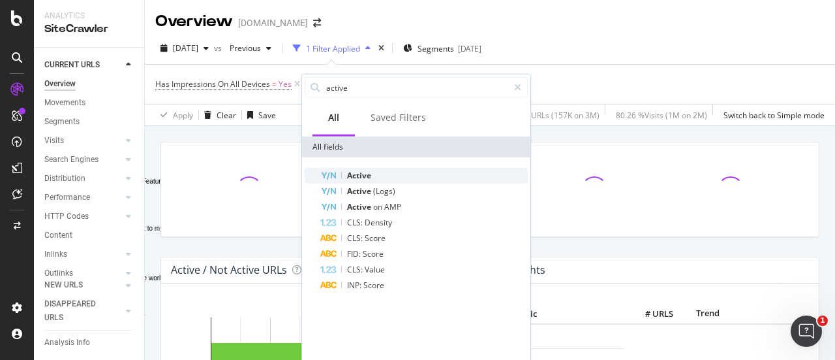
click at [364, 176] on span "Active" at bounding box center [359, 175] width 24 height 11
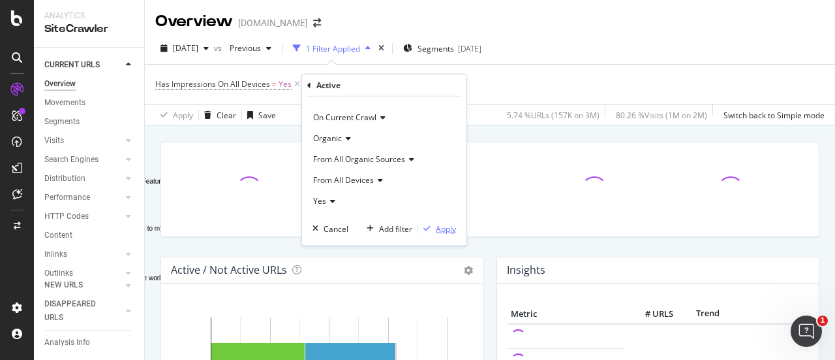
click at [454, 228] on div "Apply" at bounding box center [446, 228] width 20 height 11
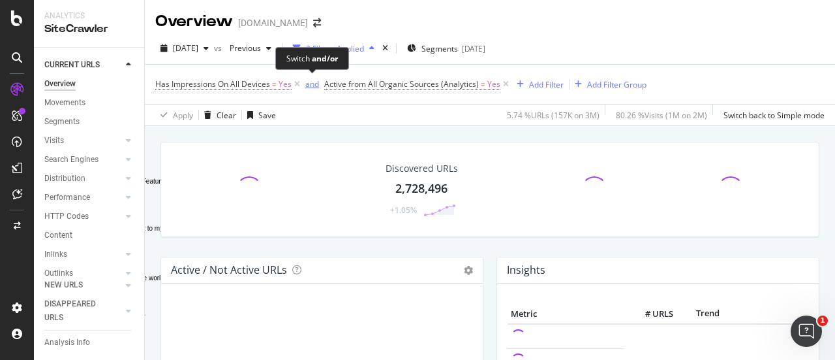
click at [312, 82] on div "and" at bounding box center [312, 83] width 14 height 11
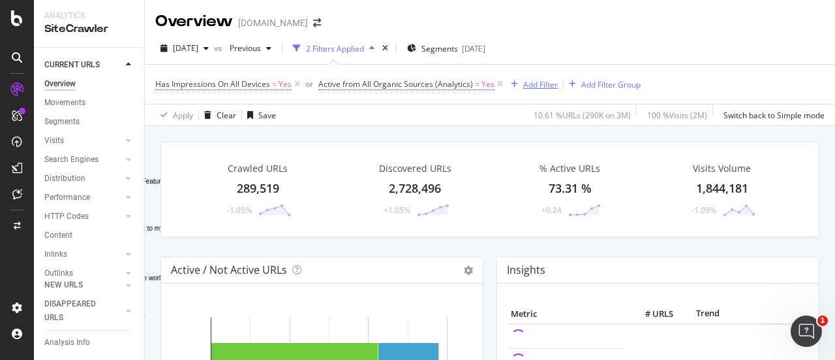
click at [537, 80] on div "Add Filter" at bounding box center [540, 84] width 35 height 11
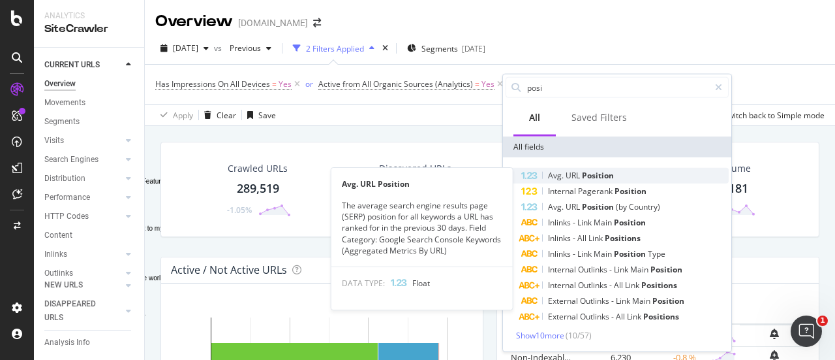
type input "posi"
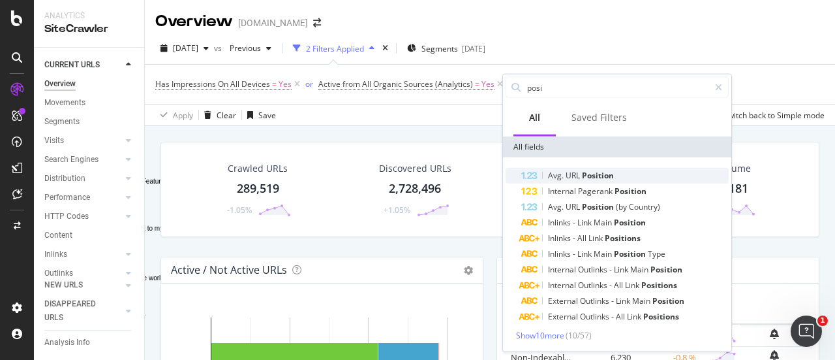
click at [598, 174] on span "Position" at bounding box center [598, 175] width 32 height 11
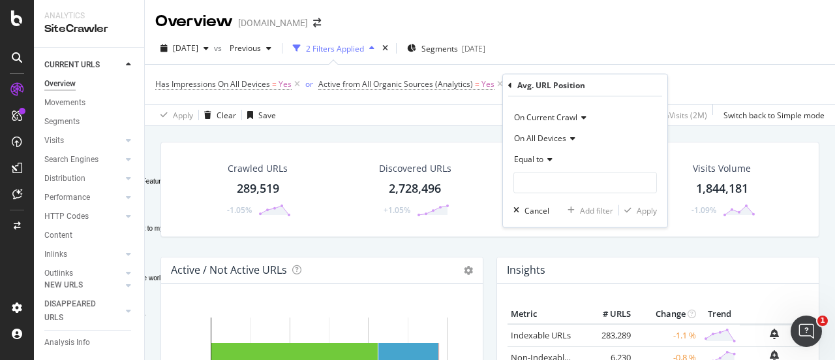
click at [551, 159] on icon at bounding box center [548, 159] width 9 height 8
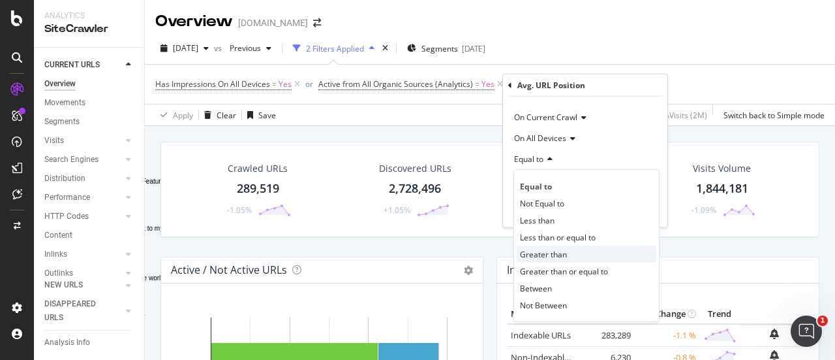
click at [547, 253] on span "Greater than" at bounding box center [543, 253] width 47 height 11
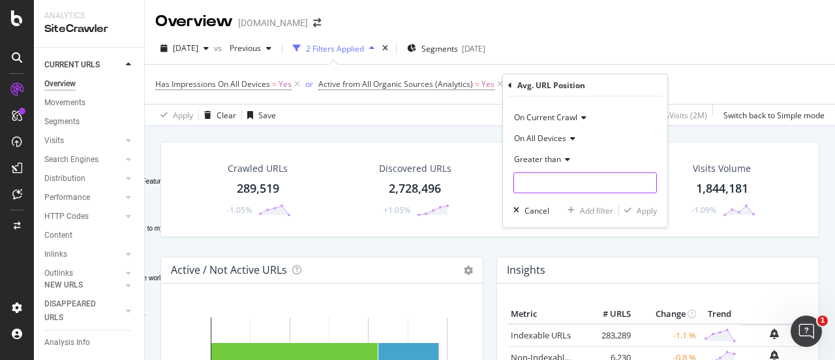
click at [551, 183] on input "number" at bounding box center [586, 182] width 144 height 21
type input "0"
click at [645, 209] on div "Apply" at bounding box center [647, 209] width 20 height 11
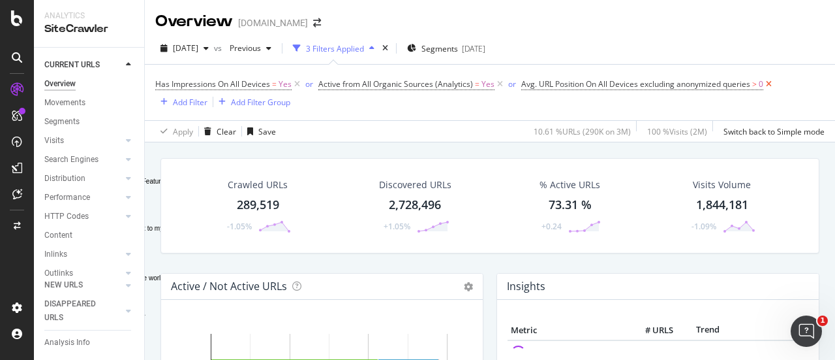
click at [764, 85] on icon at bounding box center [769, 84] width 11 height 13
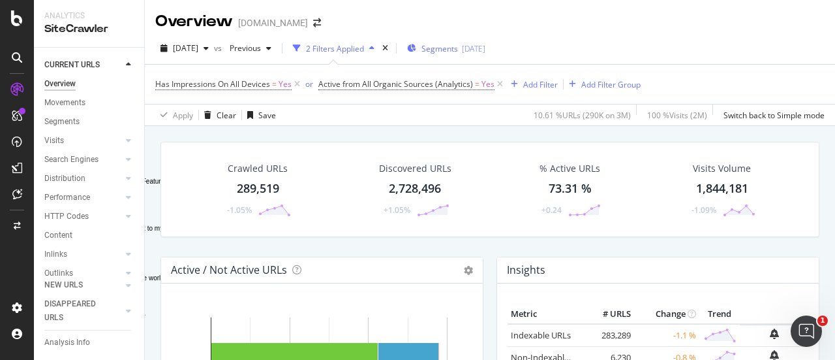
click at [458, 45] on span "Segments" at bounding box center [440, 48] width 37 height 11
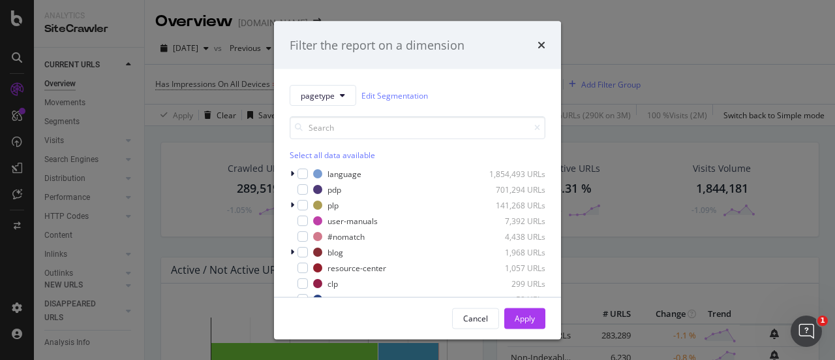
click at [546, 46] on div "Filter the report on a dimension" at bounding box center [417, 45] width 287 height 48
click at [544, 46] on icon "times" at bounding box center [542, 45] width 8 height 10
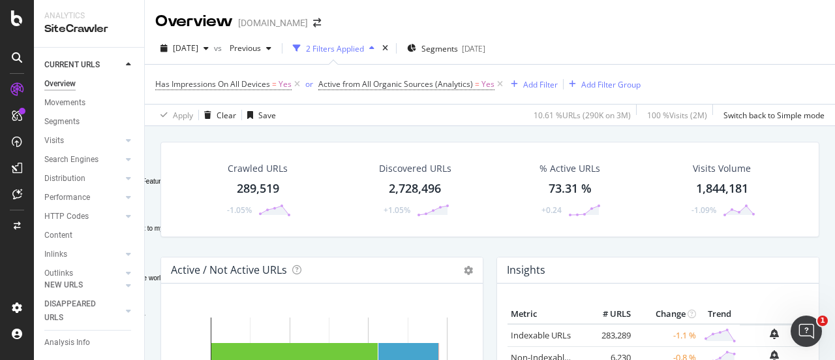
click at [584, 25] on div "Overview [DOMAIN_NAME]" at bounding box center [490, 16] width 690 height 33
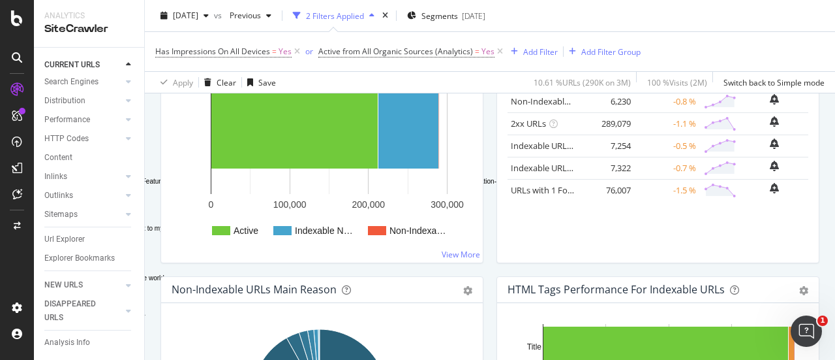
scroll to position [42, 0]
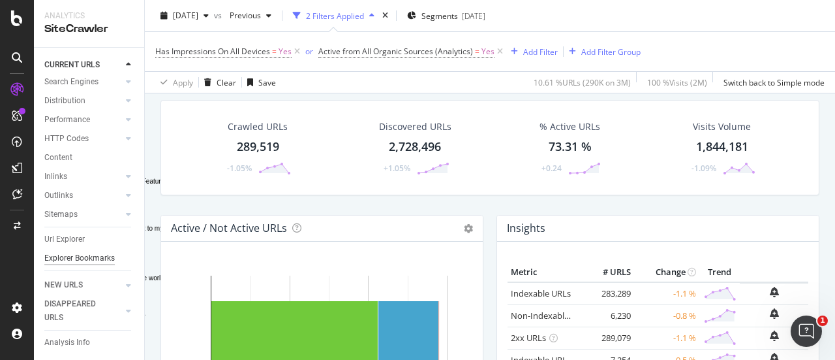
click at [78, 251] on div "Explorer Bookmarks" at bounding box center [79, 258] width 70 height 14
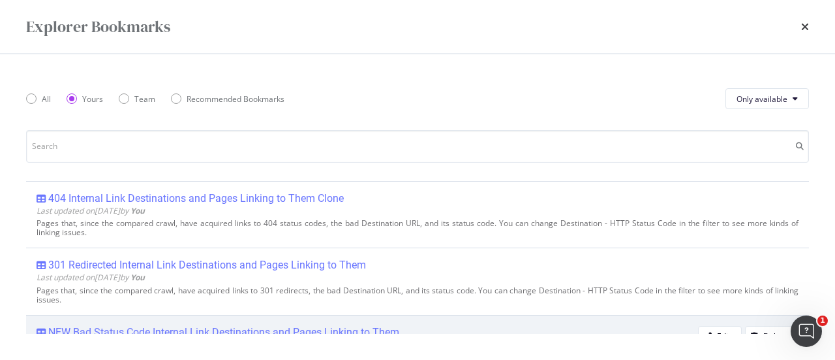
click at [312, 327] on div "NEW Bad Status Code Internal Link Destinations and Pages Linking to Them" at bounding box center [223, 332] width 351 height 13
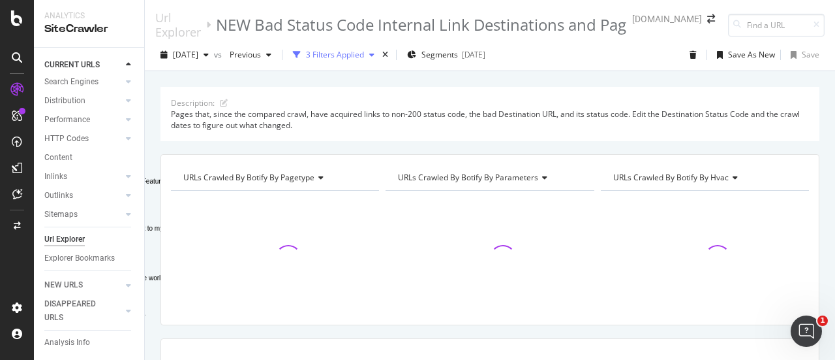
click at [364, 56] on div "3 Filters Applied" at bounding box center [335, 54] width 58 height 11
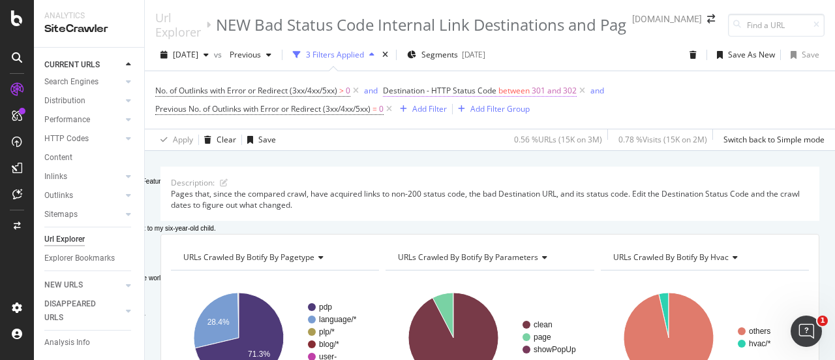
click at [512, 86] on span "between" at bounding box center [514, 90] width 31 height 11
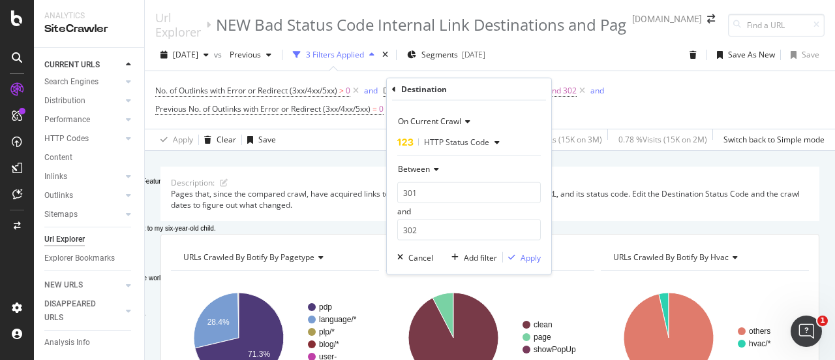
click at [467, 119] on icon at bounding box center [465, 121] width 9 height 8
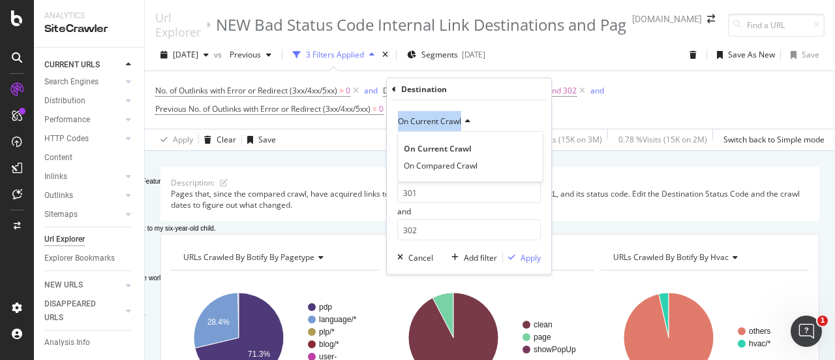
click at [467, 119] on icon at bounding box center [465, 121] width 9 height 8
click at [496, 138] on icon "button" at bounding box center [497, 142] width 5 height 8
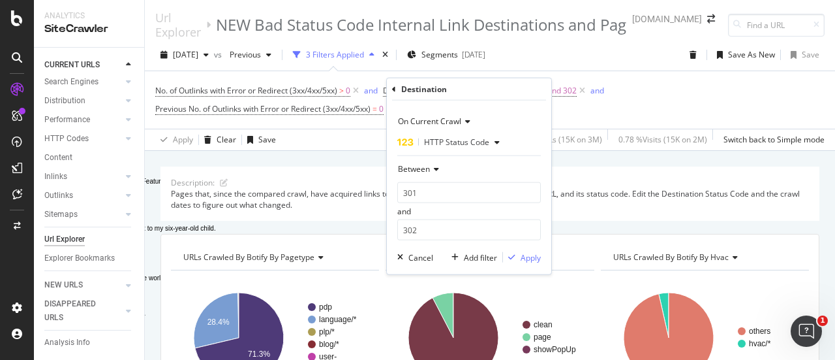
click at [503, 129] on div "On Current Crawl" at bounding box center [469, 121] width 144 height 21
click at [504, 136] on div "On Current Crawl On Compared Crawl" at bounding box center [470, 156] width 146 height 51
click at [518, 97] on div "Destination" at bounding box center [469, 89] width 154 height 22
click at [488, 93] on div "Destination" at bounding box center [469, 89] width 154 height 22
click at [392, 143] on div "On Current Crawl On Current Crawl On Compared Crawl HTTP Status Code Between 30…" at bounding box center [469, 188] width 164 height 174
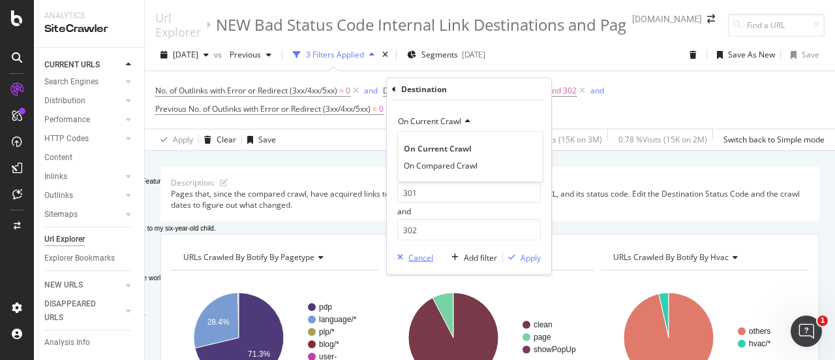
click at [416, 258] on div "Cancel" at bounding box center [421, 256] width 25 height 11
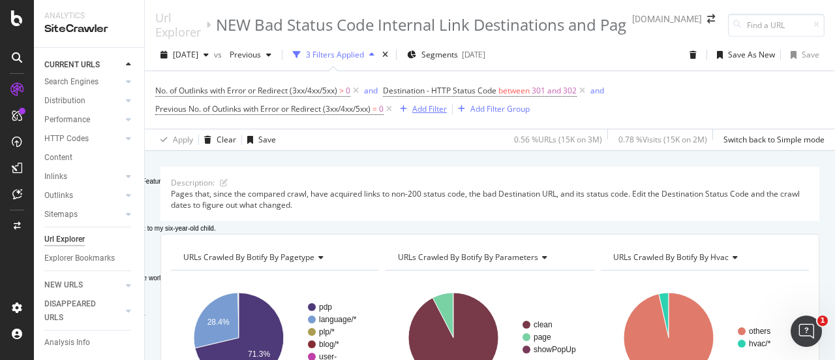
click at [442, 114] on div "Add Filter" at bounding box center [429, 108] width 35 height 11
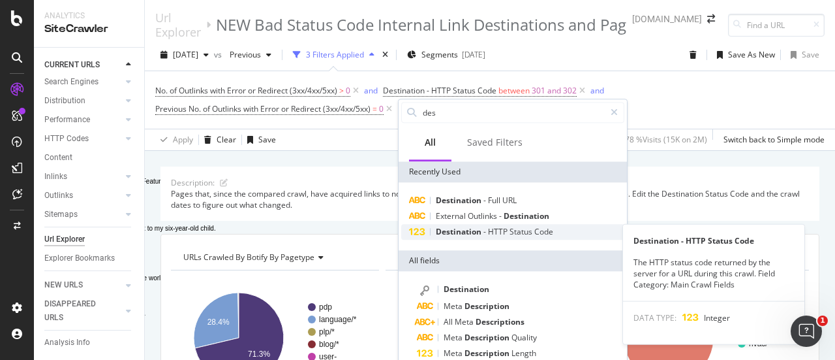
type input "des"
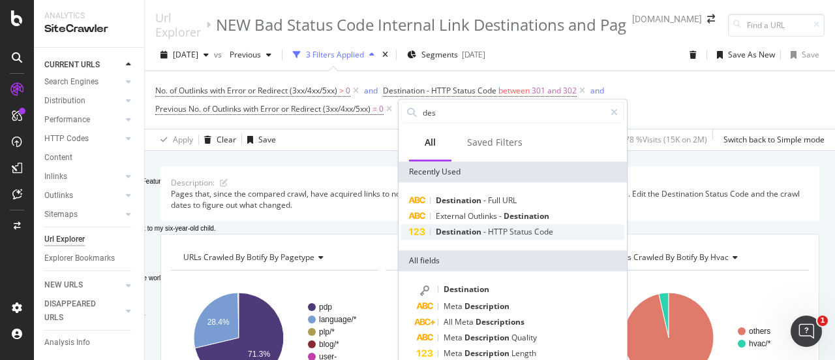
click at [516, 234] on span "Status" at bounding box center [522, 231] width 25 height 11
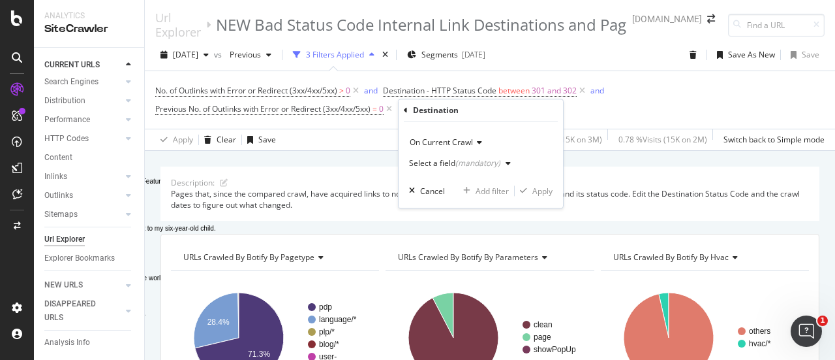
click at [506, 163] on icon "button" at bounding box center [508, 163] width 5 height 8
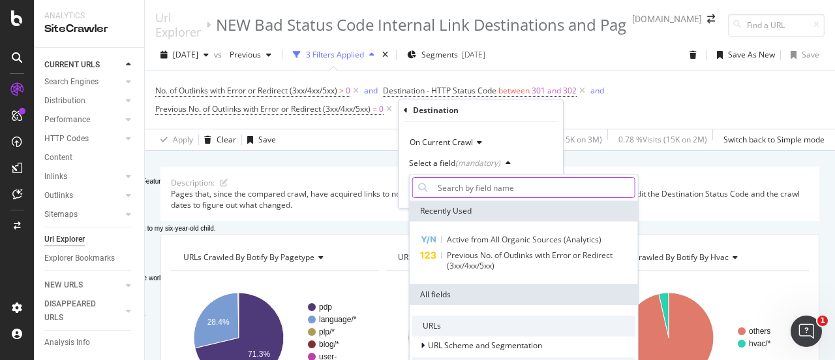
click at [505, 190] on input "Full Page" at bounding box center [534, 187] width 202 height 21
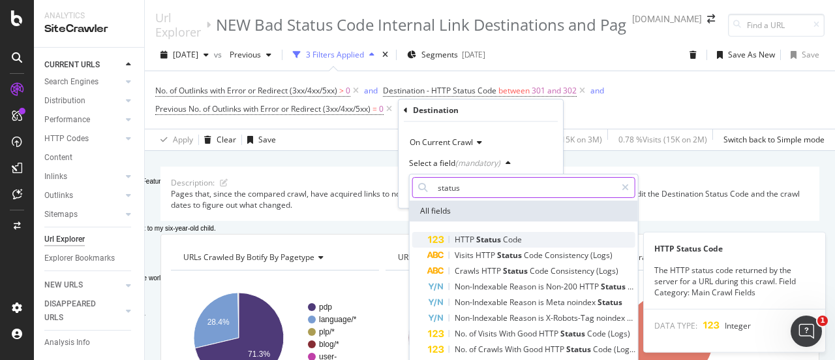
type input "status"
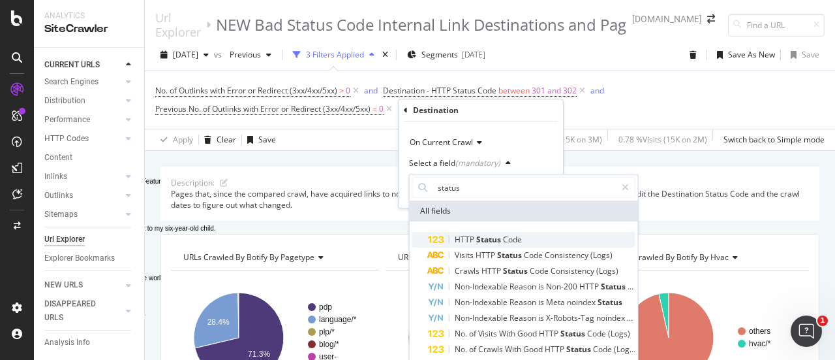
click at [510, 240] on span "Code" at bounding box center [512, 239] width 19 height 11
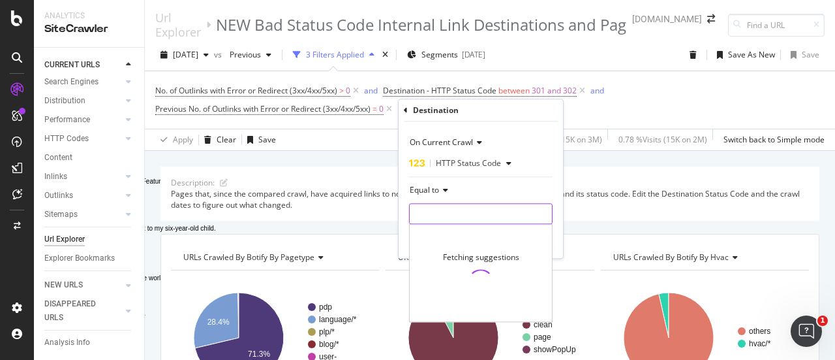
click at [489, 208] on input "number" at bounding box center [481, 213] width 144 height 21
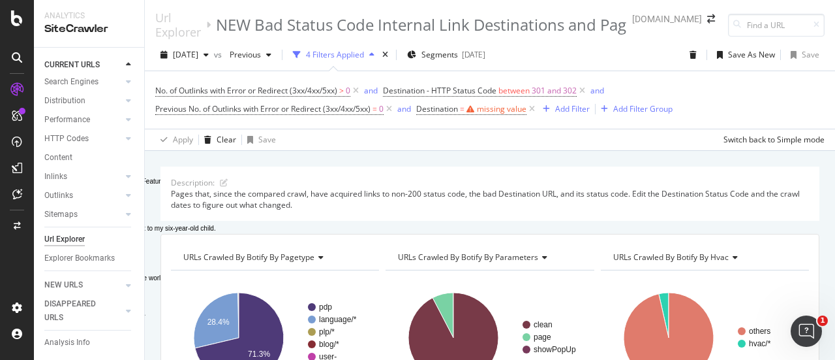
click at [698, 105] on div "No. of Outlinks with Error or Redirect (3xx/4xx/5xx) > 0 and Destination - HTTP…" at bounding box center [490, 100] width 670 height 37
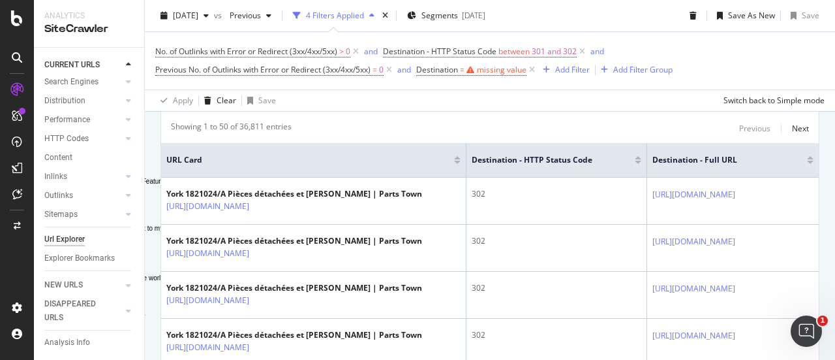
scroll to position [386, 0]
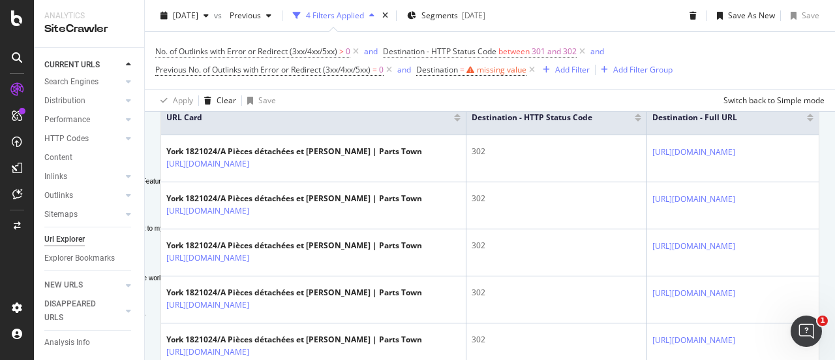
click at [679, 89] on div "No. of Outlinks with Error or Redirect (3xx/4xx/5xx) > 0 and Destination - HTTP…" at bounding box center [490, 60] width 670 height 57
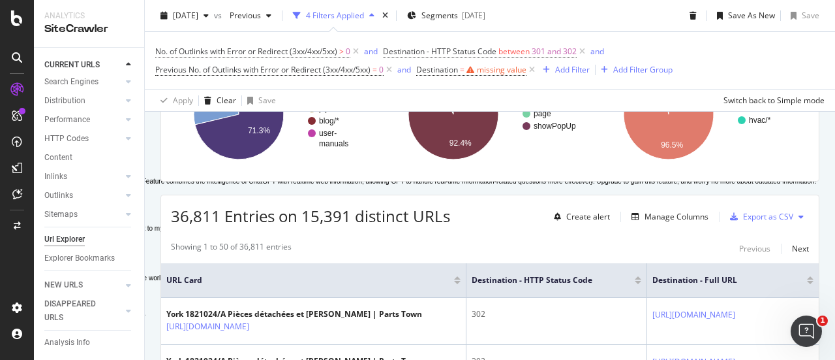
scroll to position [227, 0]
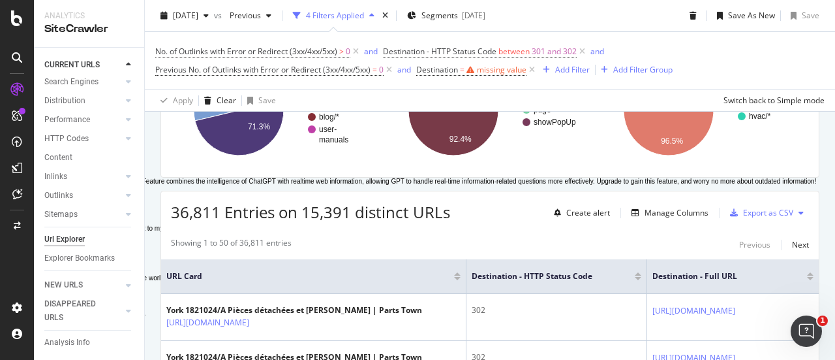
click at [668, 43] on div "No. of Outlinks with Error or Redirect (3xx/4xx/5xx) > 0 and Destination - HTTP…" at bounding box center [490, 60] width 670 height 37
